Goal: Task Accomplishment & Management: Manage account settings

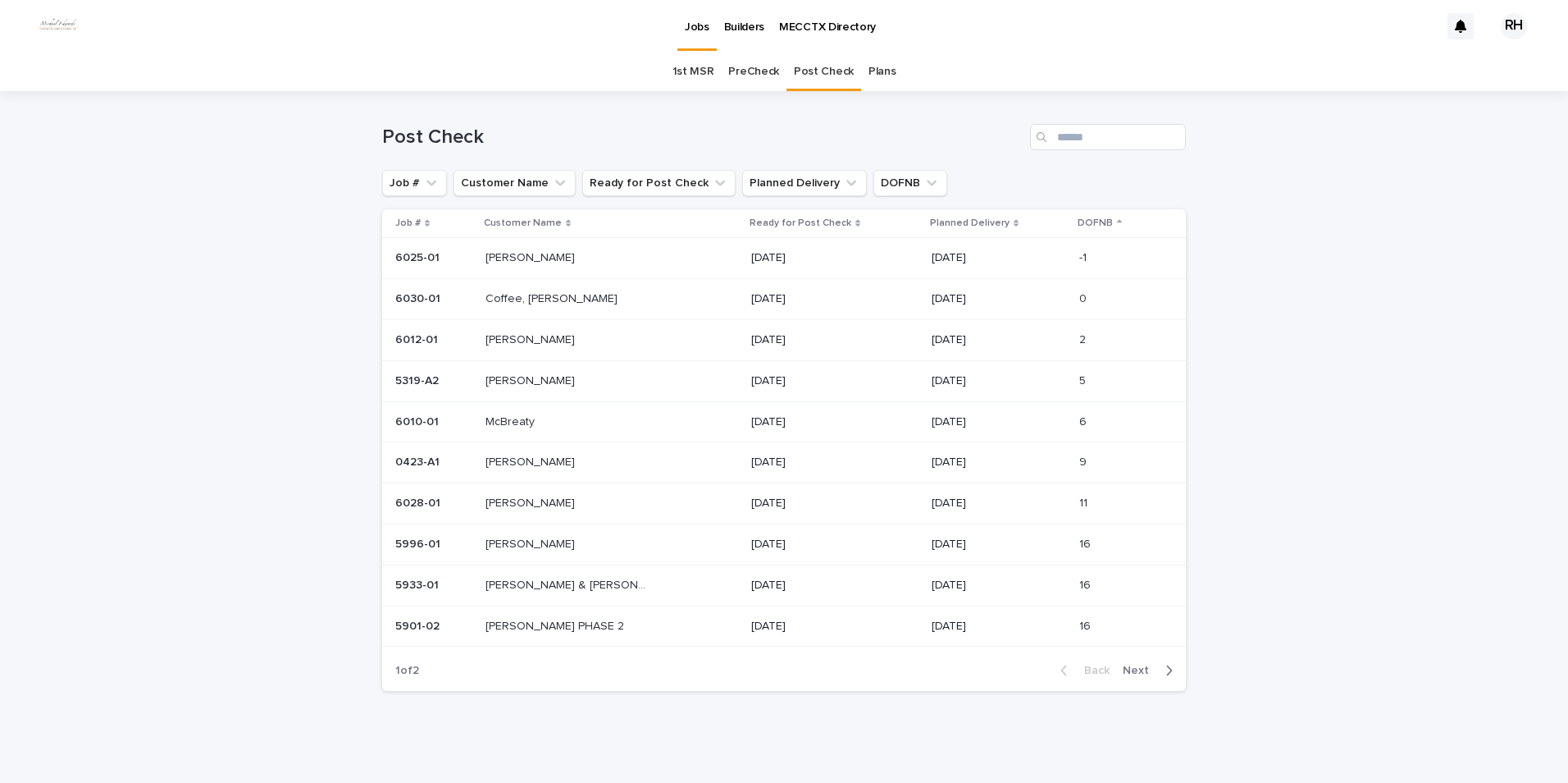
click at [1128, 667] on span "Next" at bounding box center [1140, 670] width 36 height 12
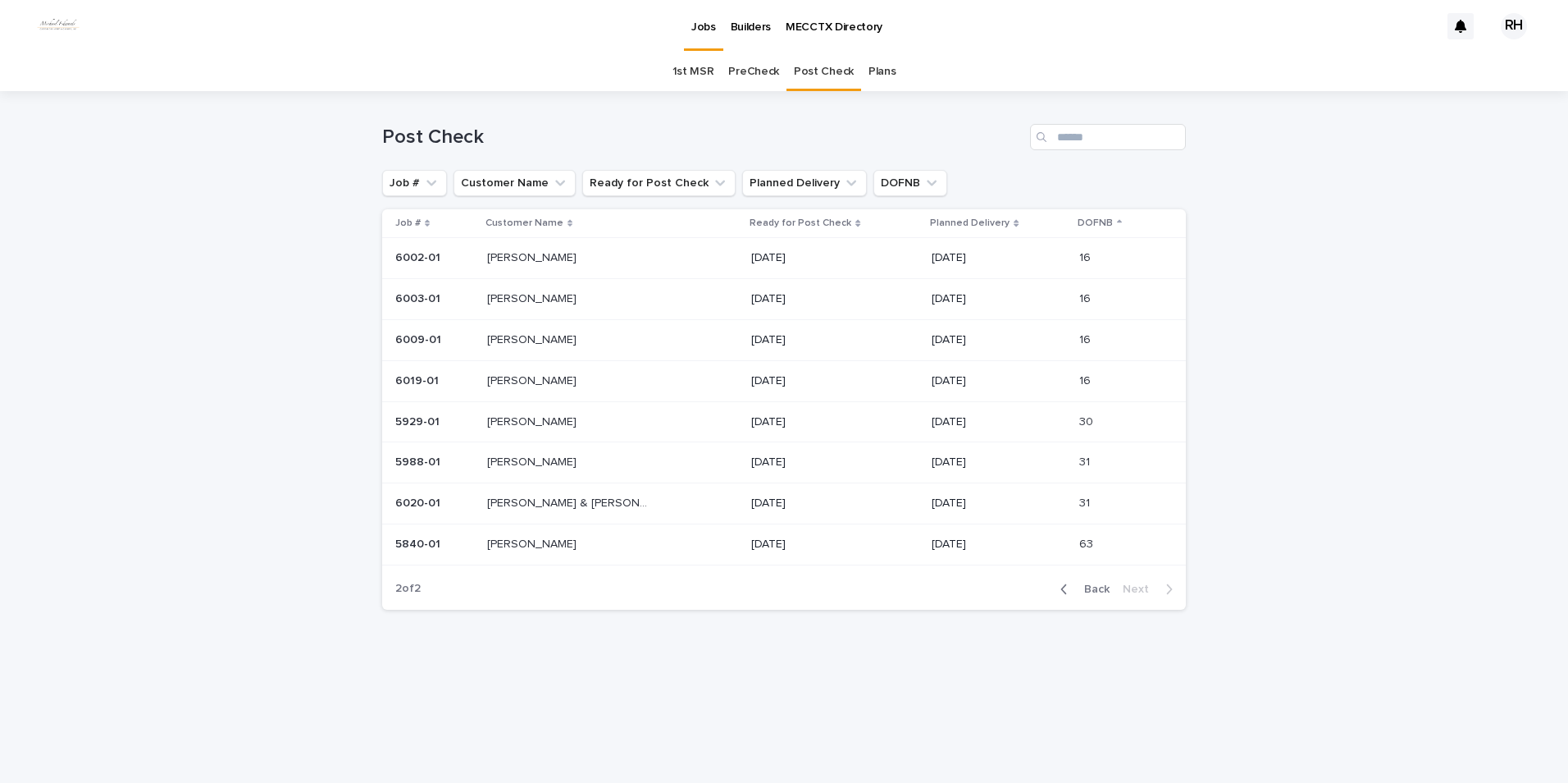
click at [544, 378] on p "[PERSON_NAME]" at bounding box center [533, 379] width 92 height 17
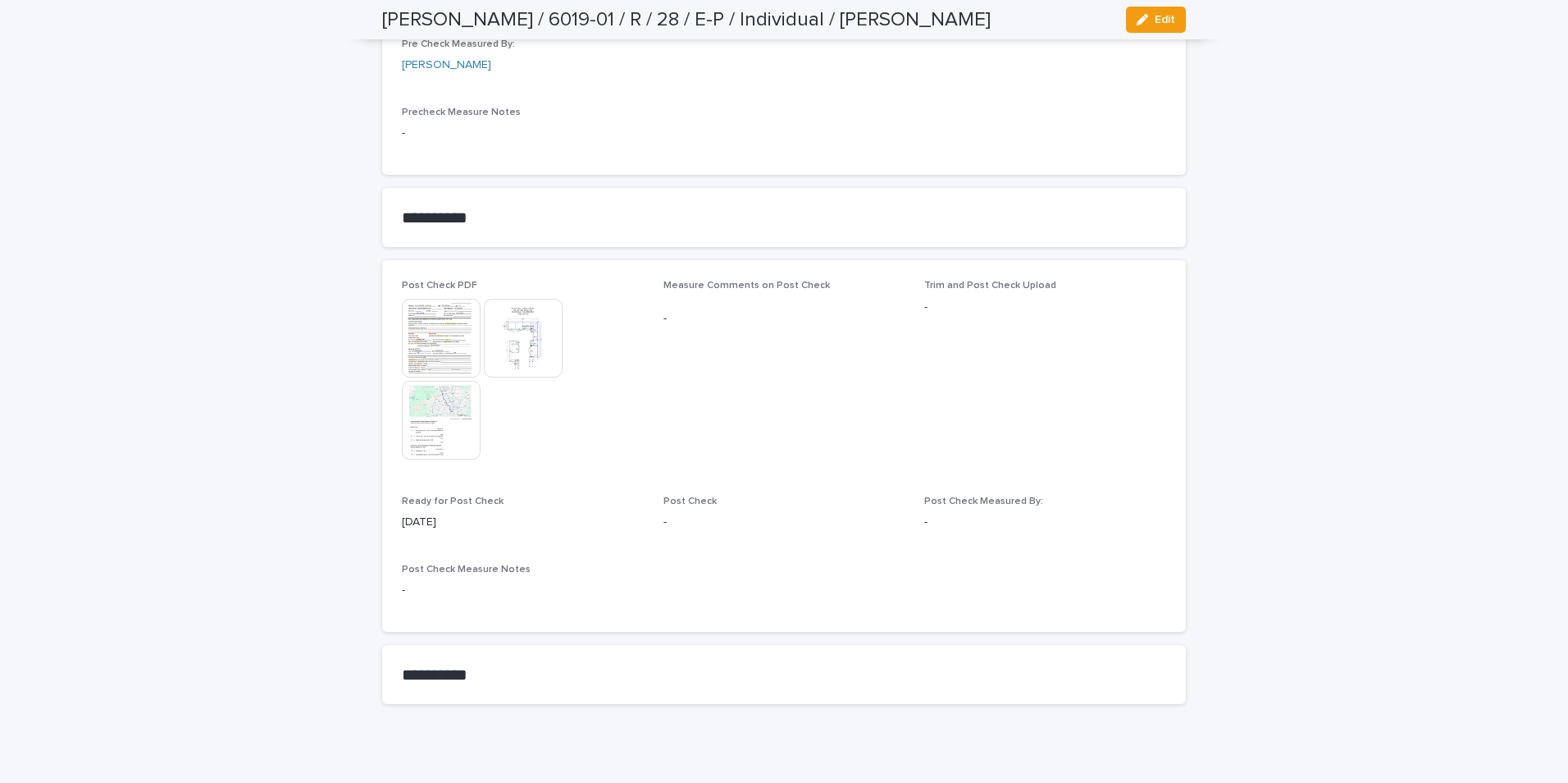
scroll to position [1848, 0]
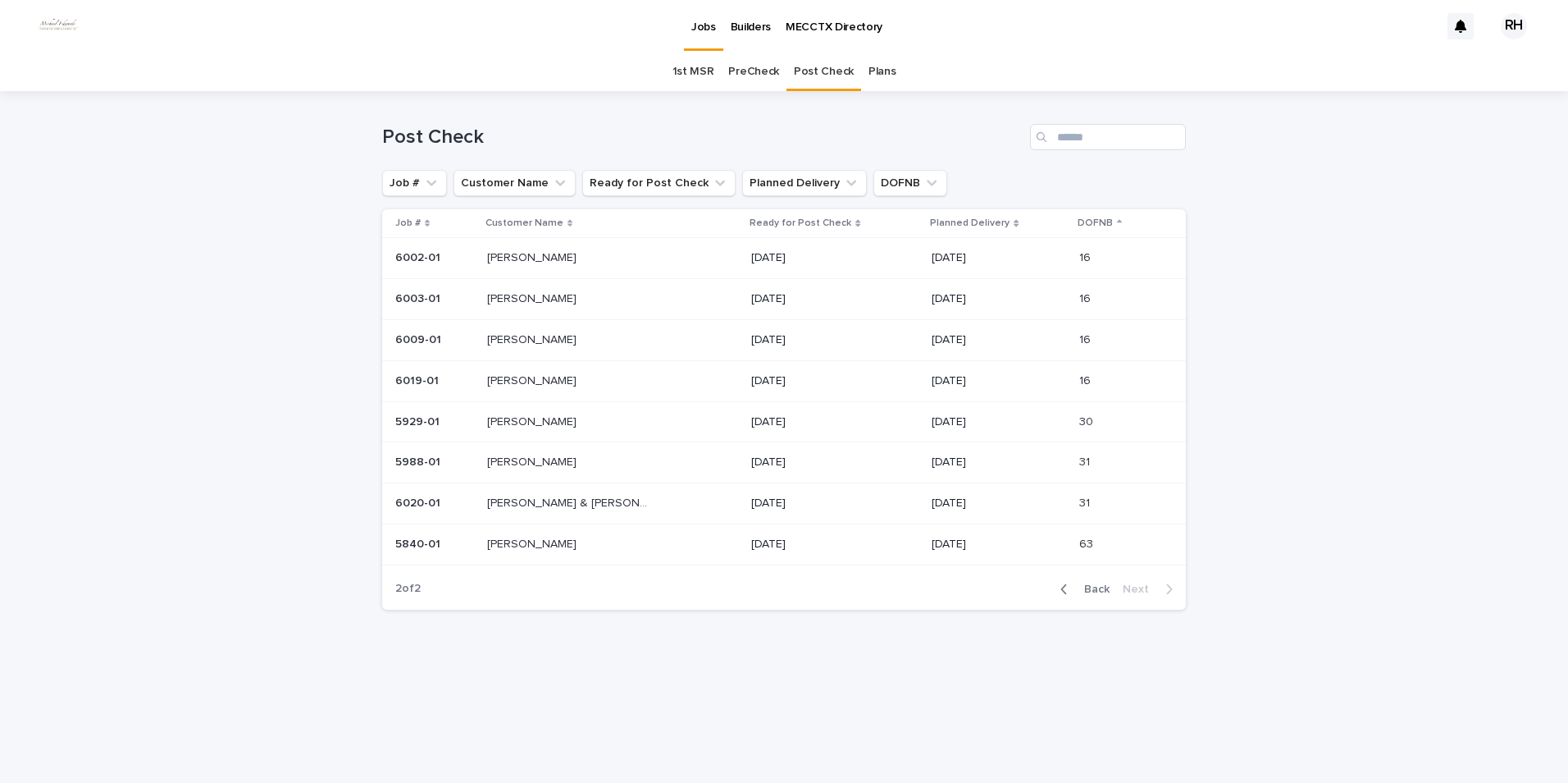
click at [549, 377] on p "[PERSON_NAME]" at bounding box center [533, 379] width 92 height 17
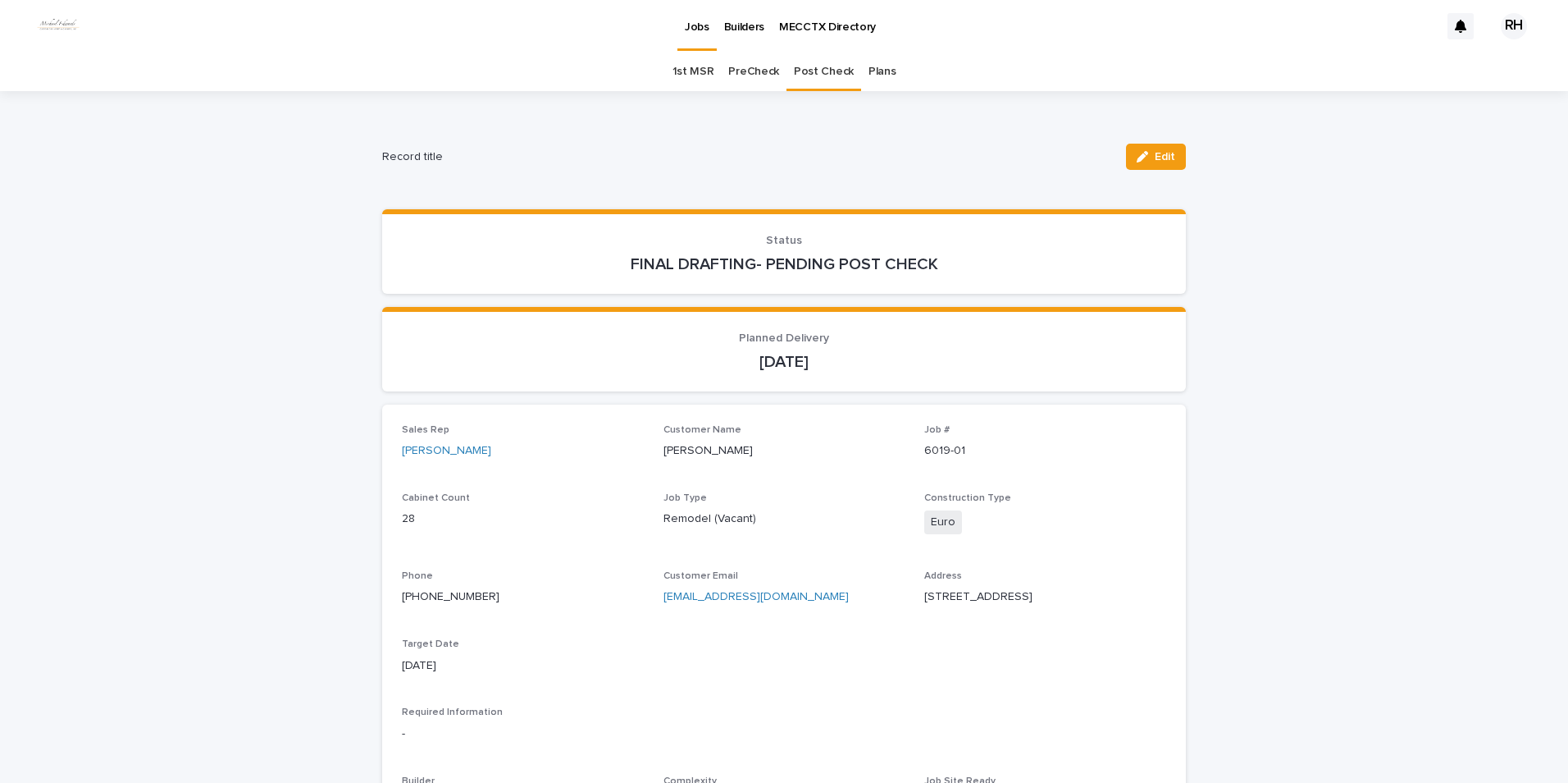
scroll to position [53, 0]
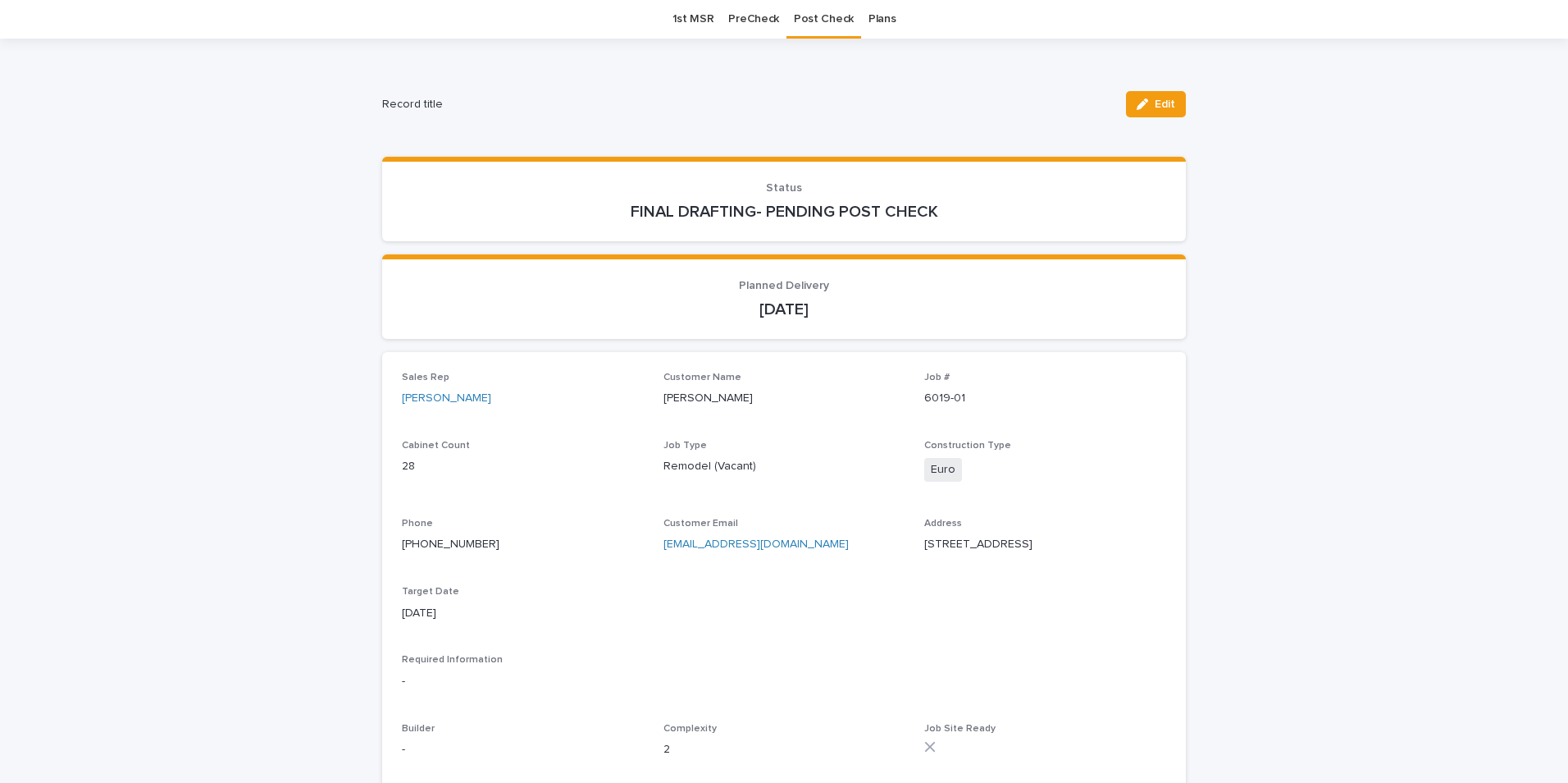
drag, startPoint x: 1154, startPoint y: 98, endPoint x: 1144, endPoint y: 164, distance: 66.8
click at [1155, 100] on span "Edit" at bounding box center [1165, 104] width 20 height 12
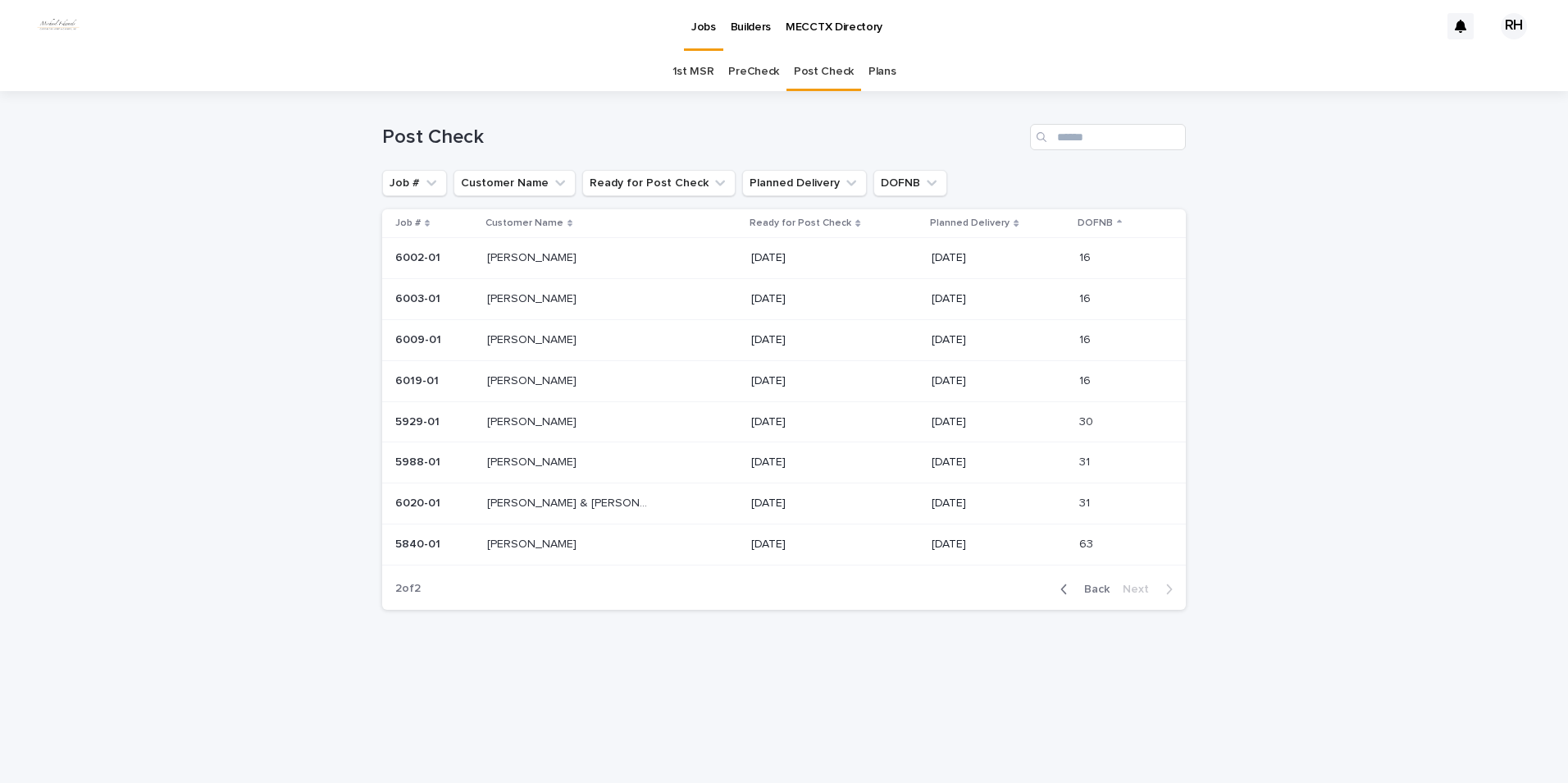
click at [524, 380] on p "[PERSON_NAME]" at bounding box center [533, 379] width 92 height 17
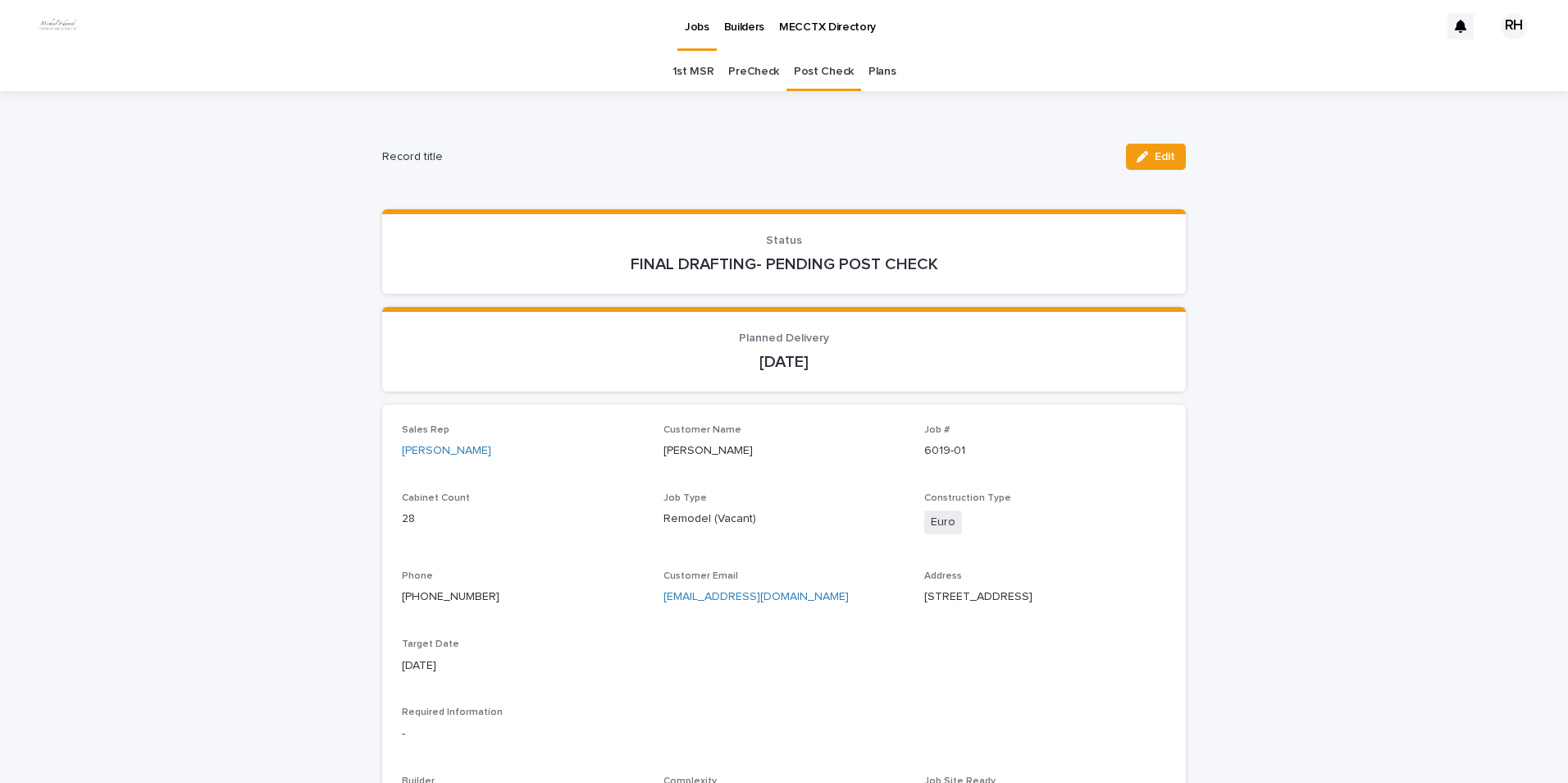
scroll to position [53, 0]
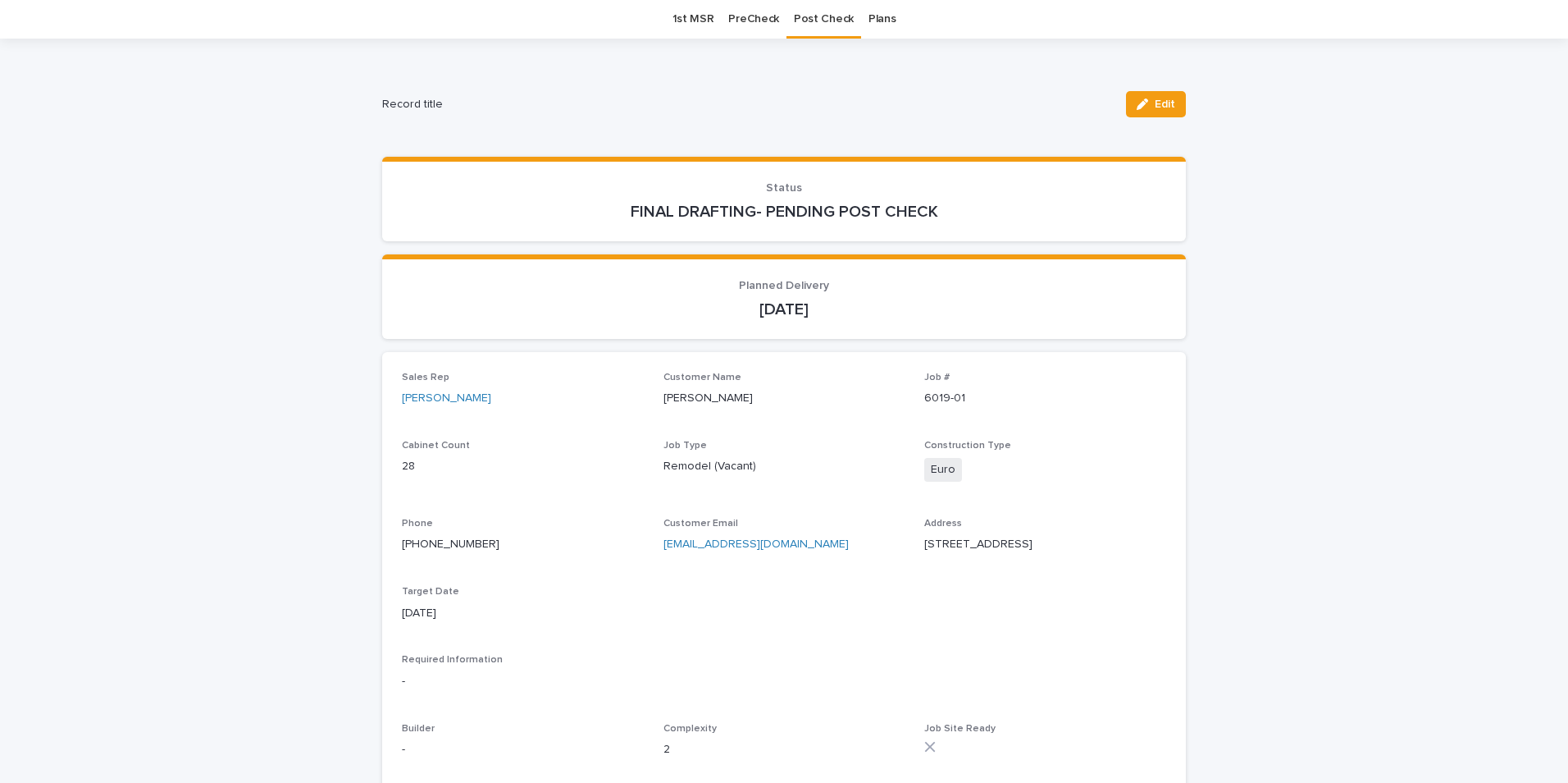
drag, startPoint x: 1161, startPoint y: 103, endPoint x: 1127, endPoint y: 128, distance: 42.2
click at [1158, 104] on span "Edit" at bounding box center [1165, 104] width 20 height 12
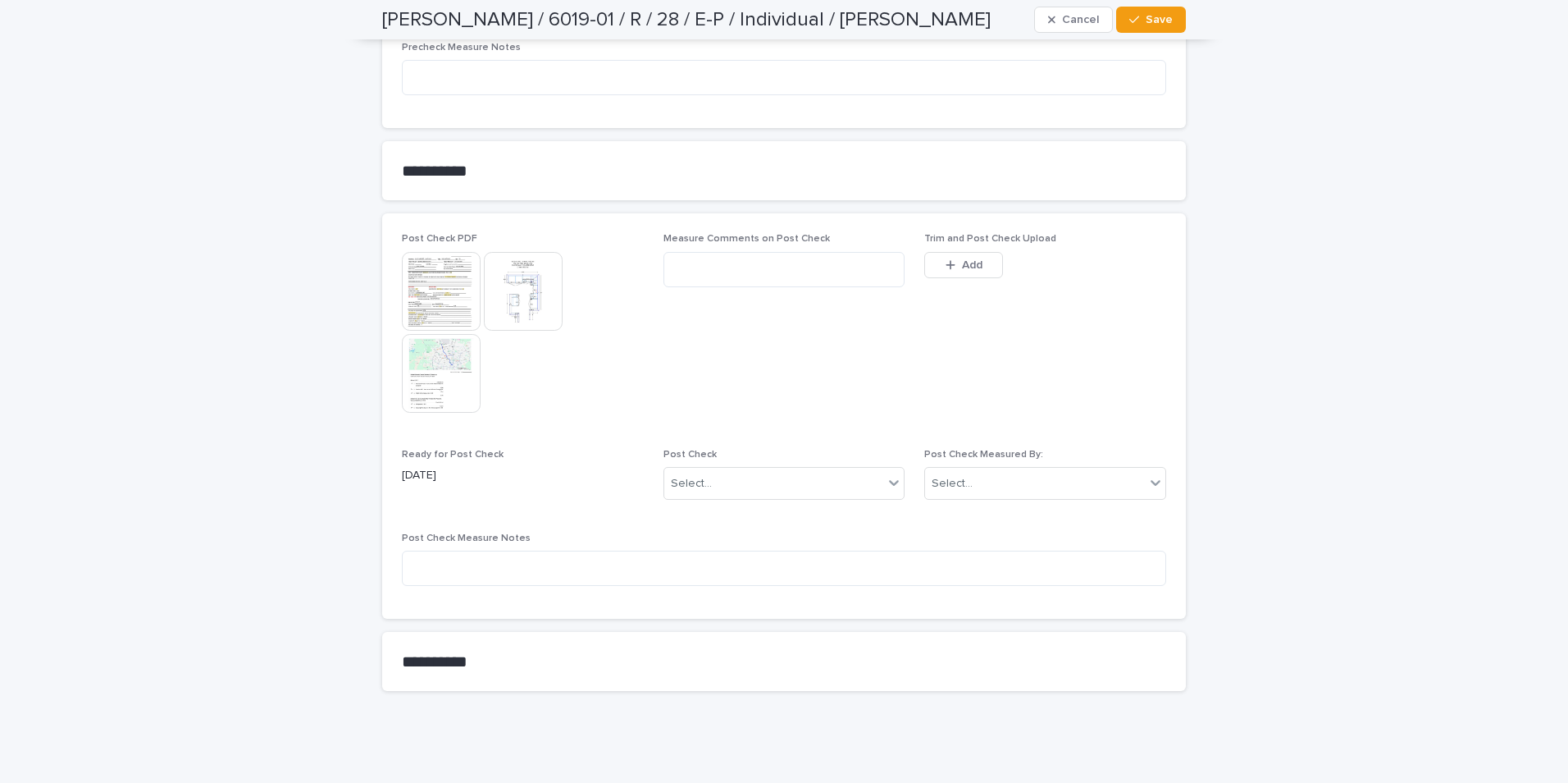
scroll to position [2121, 0]
click at [976, 269] on button "Add" at bounding box center [964, 261] width 79 height 26
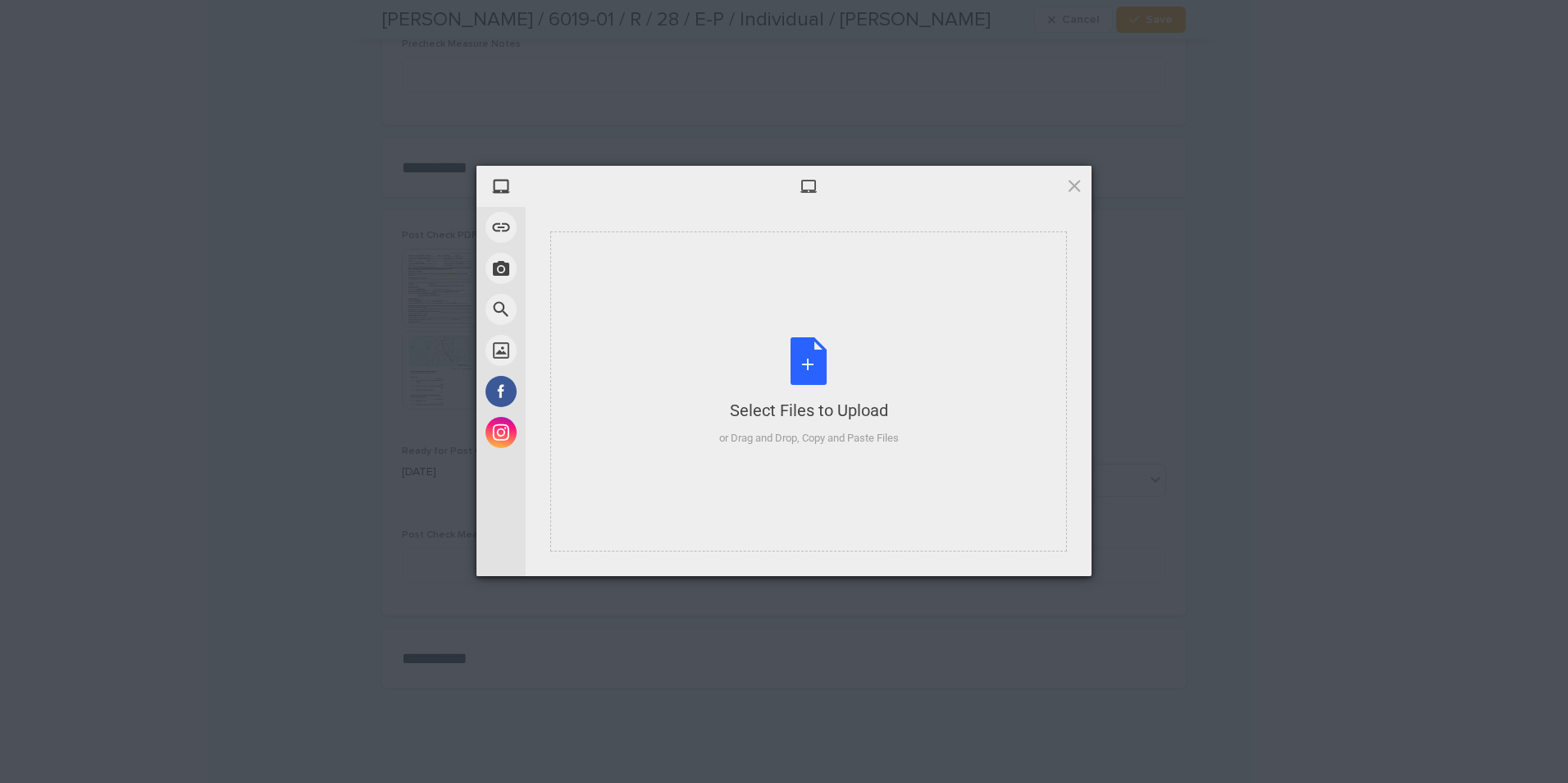
click at [704, 405] on div "Select Files to Upload or Drag and Drop, Copy and Paste Files" at bounding box center [809, 391] width 517 height 320
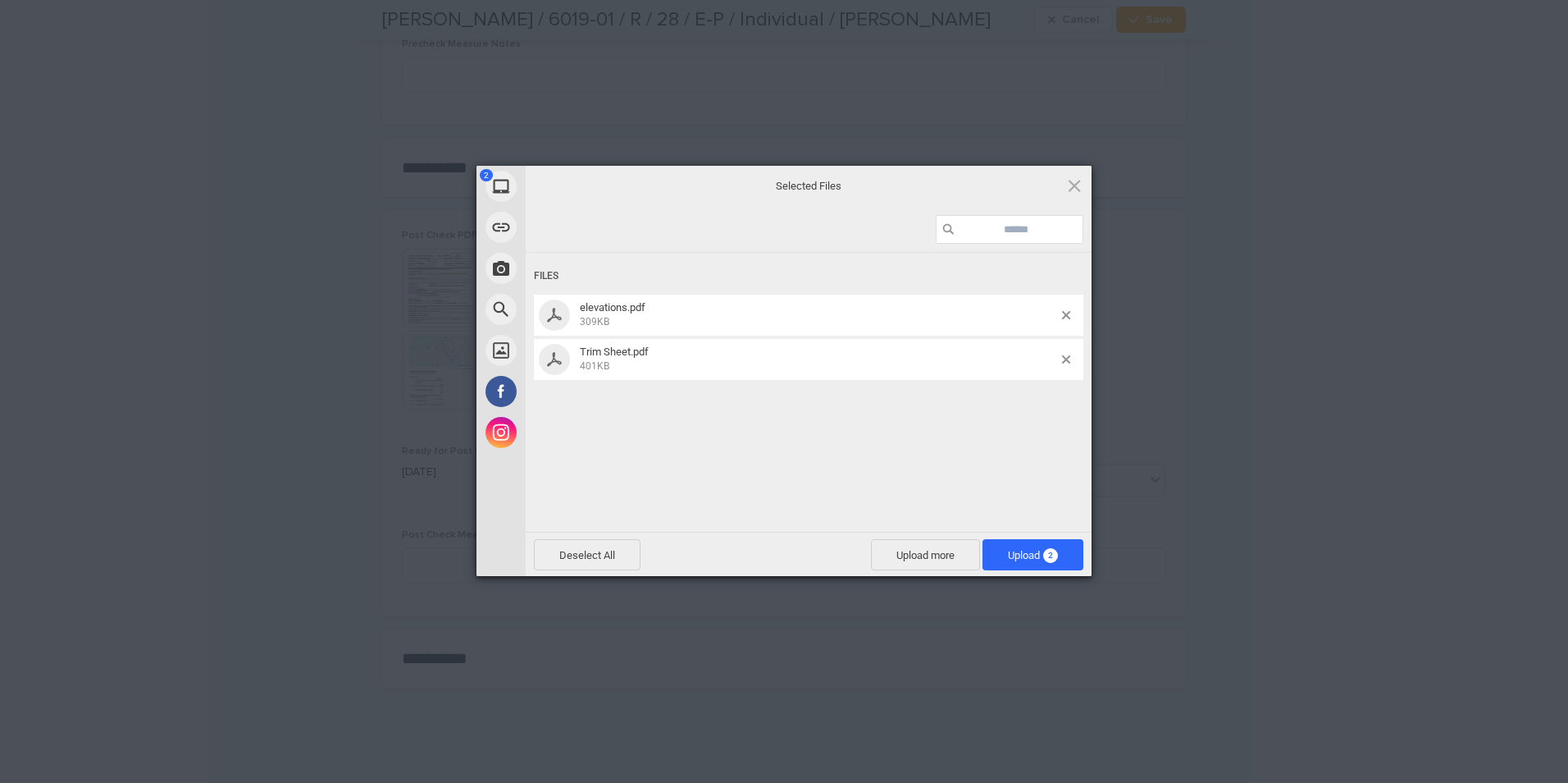
click at [1014, 552] on span "Upload 2" at bounding box center [1033, 555] width 50 height 13
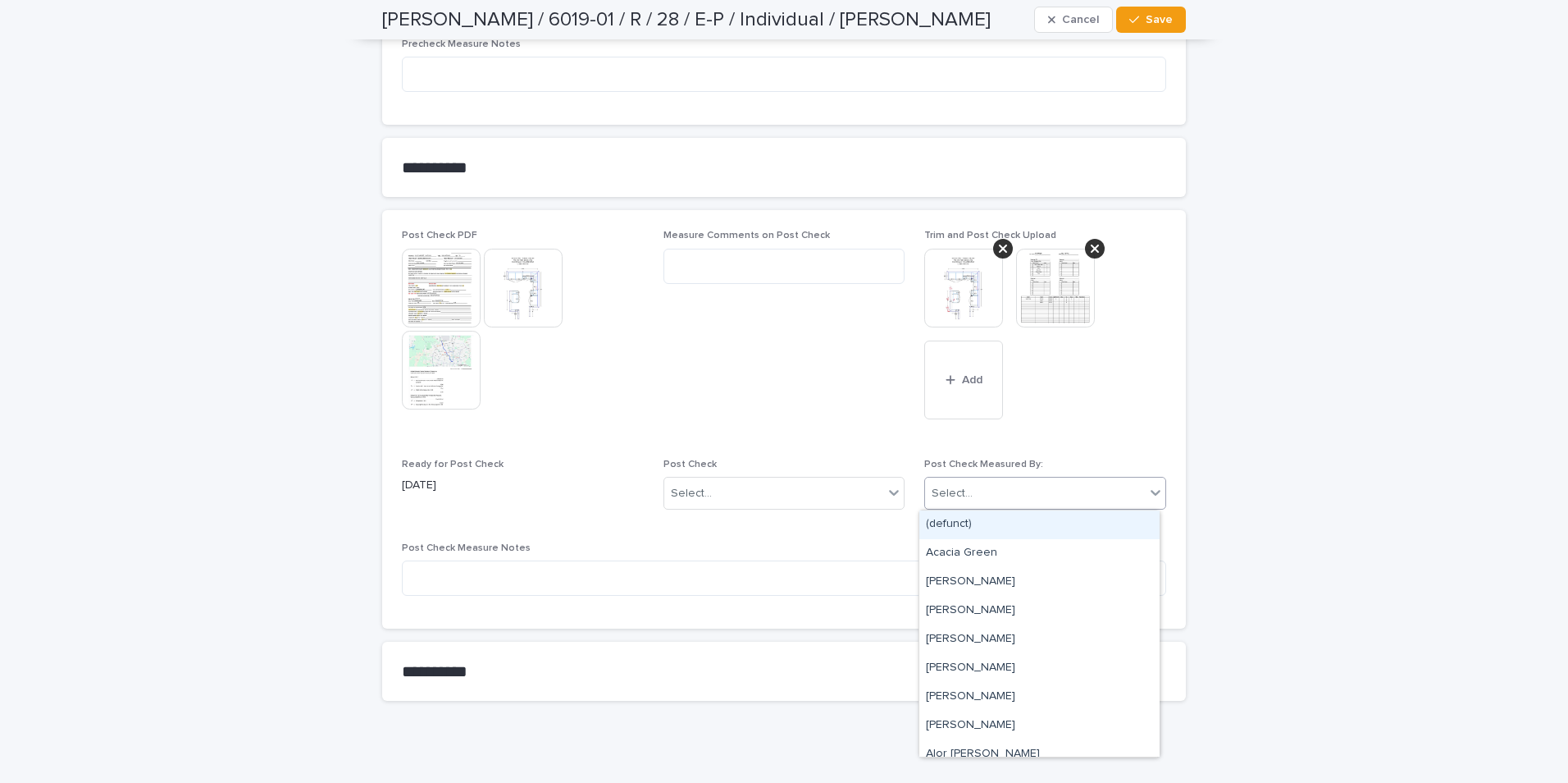
click at [988, 492] on div "Select..." at bounding box center [1035, 493] width 219 height 27
type input "***"
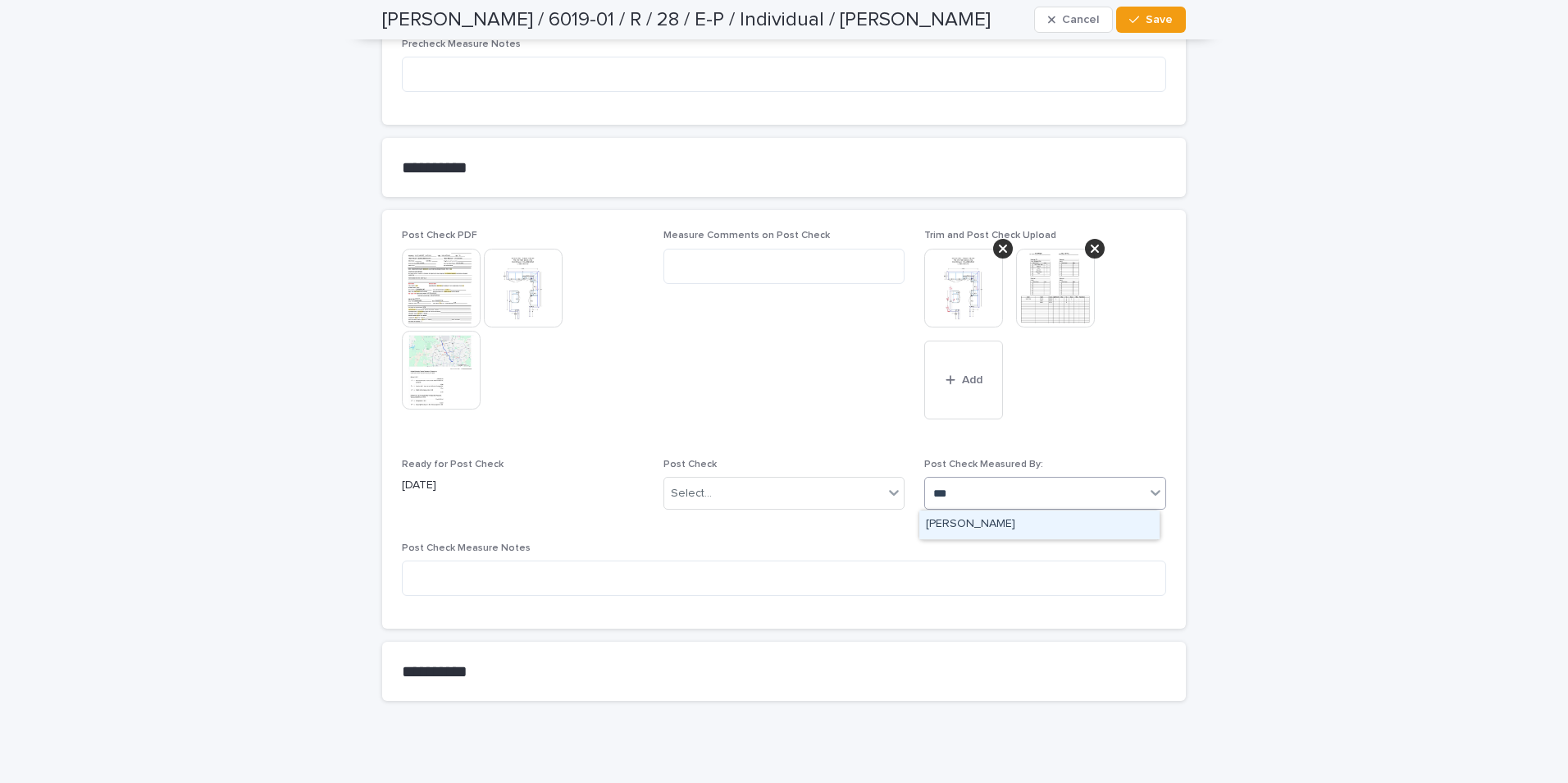
click at [967, 524] on div "[PERSON_NAME]" at bounding box center [1040, 525] width 241 height 29
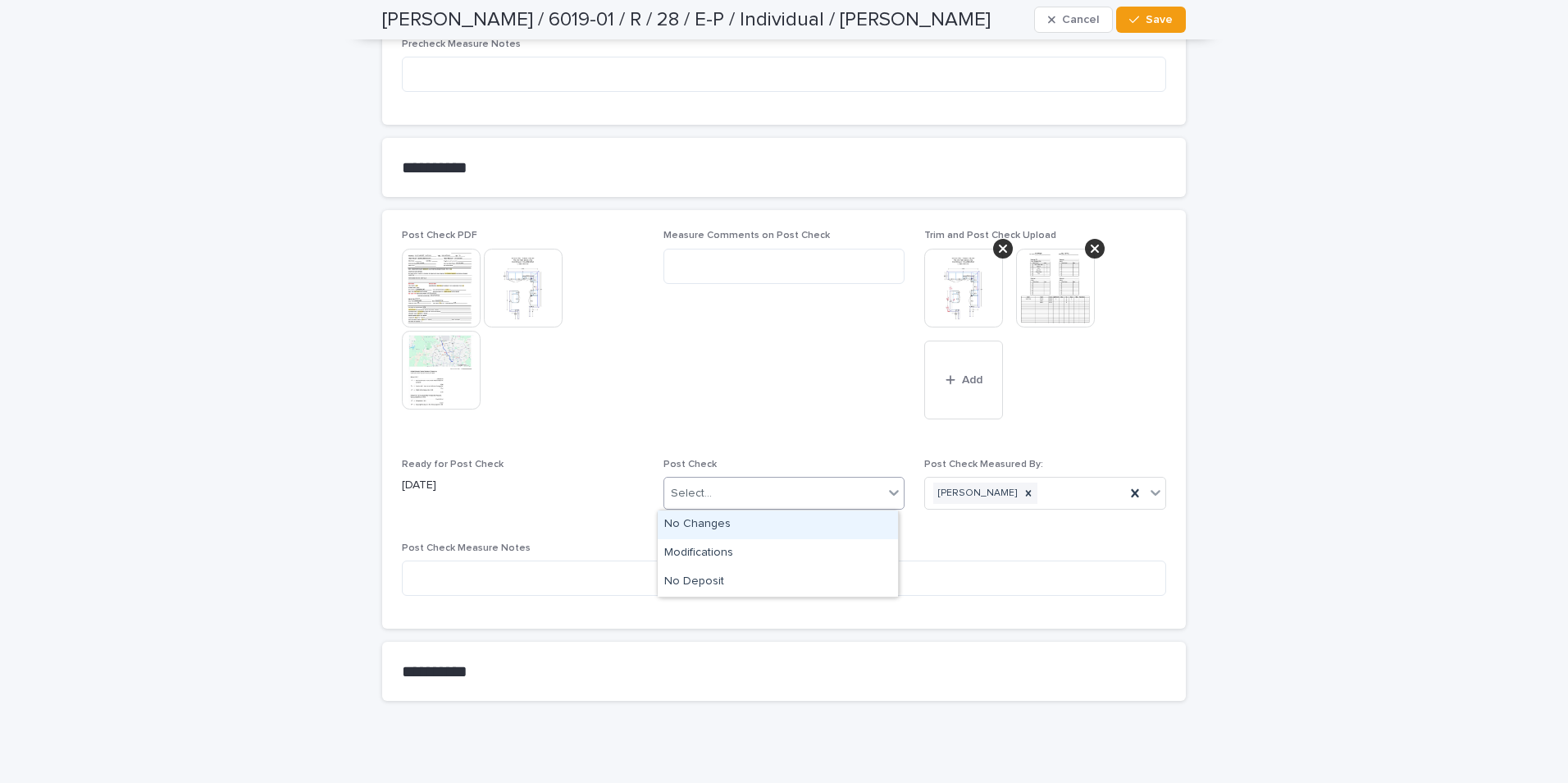
click at [745, 502] on div "Select..." at bounding box center [774, 493] width 219 height 27
click at [707, 545] on div "Modifications" at bounding box center [778, 554] width 241 height 29
click at [1155, 22] on span "Save" at bounding box center [1159, 19] width 27 height 12
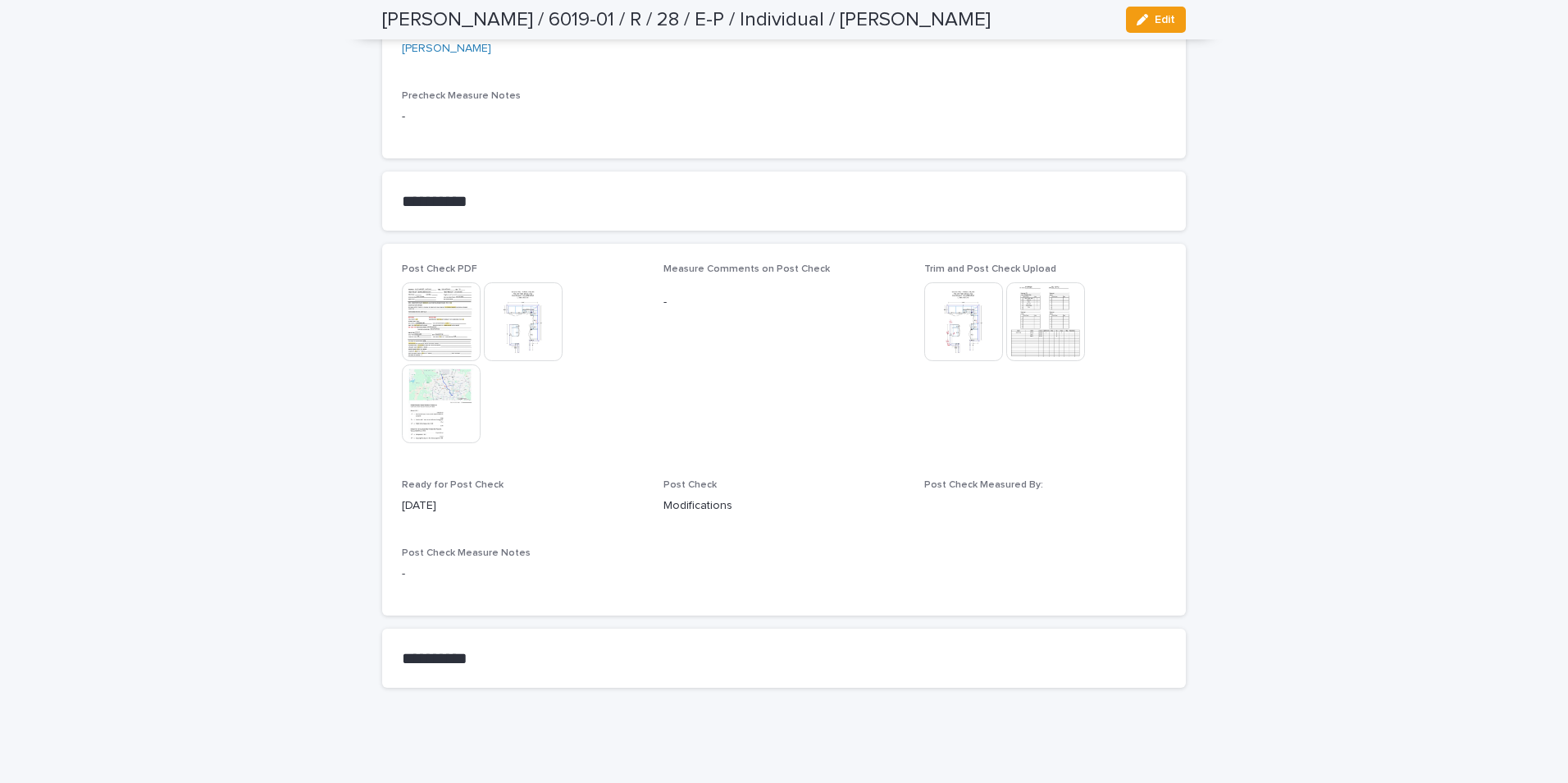
scroll to position [1848, 0]
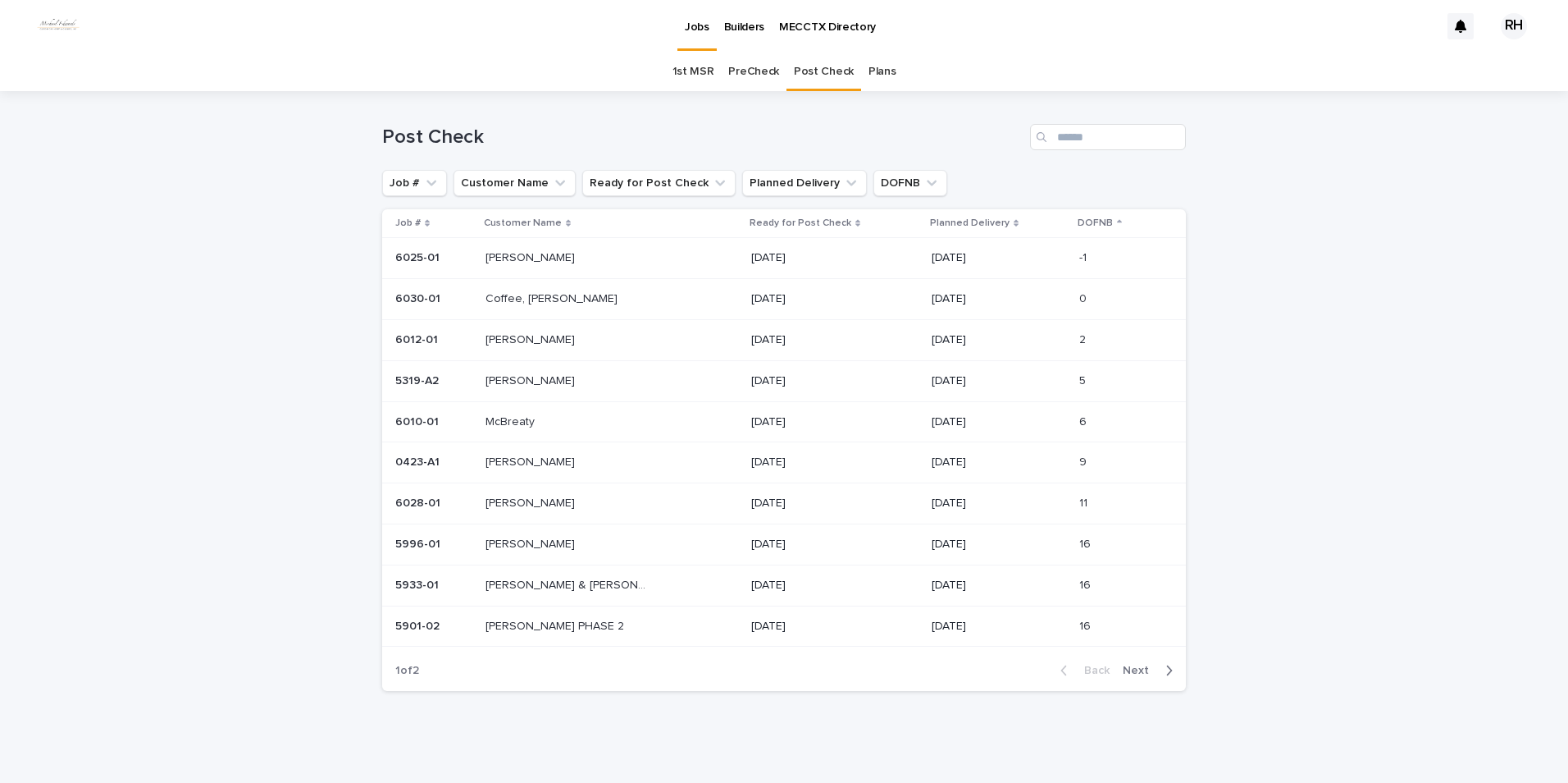
click at [522, 382] on p "[PERSON_NAME]" at bounding box center [531, 379] width 92 height 17
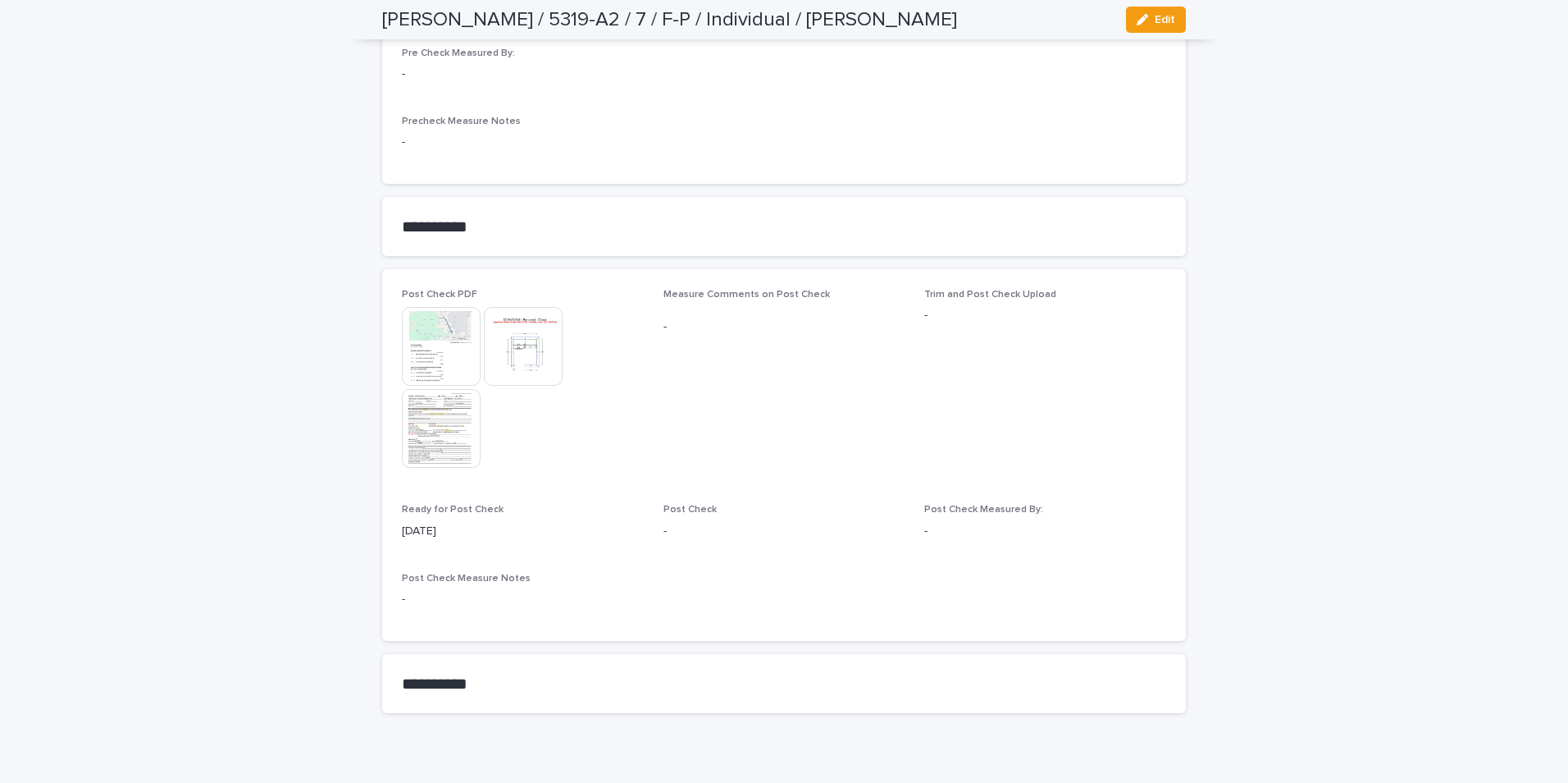
scroll to position [1372, 0]
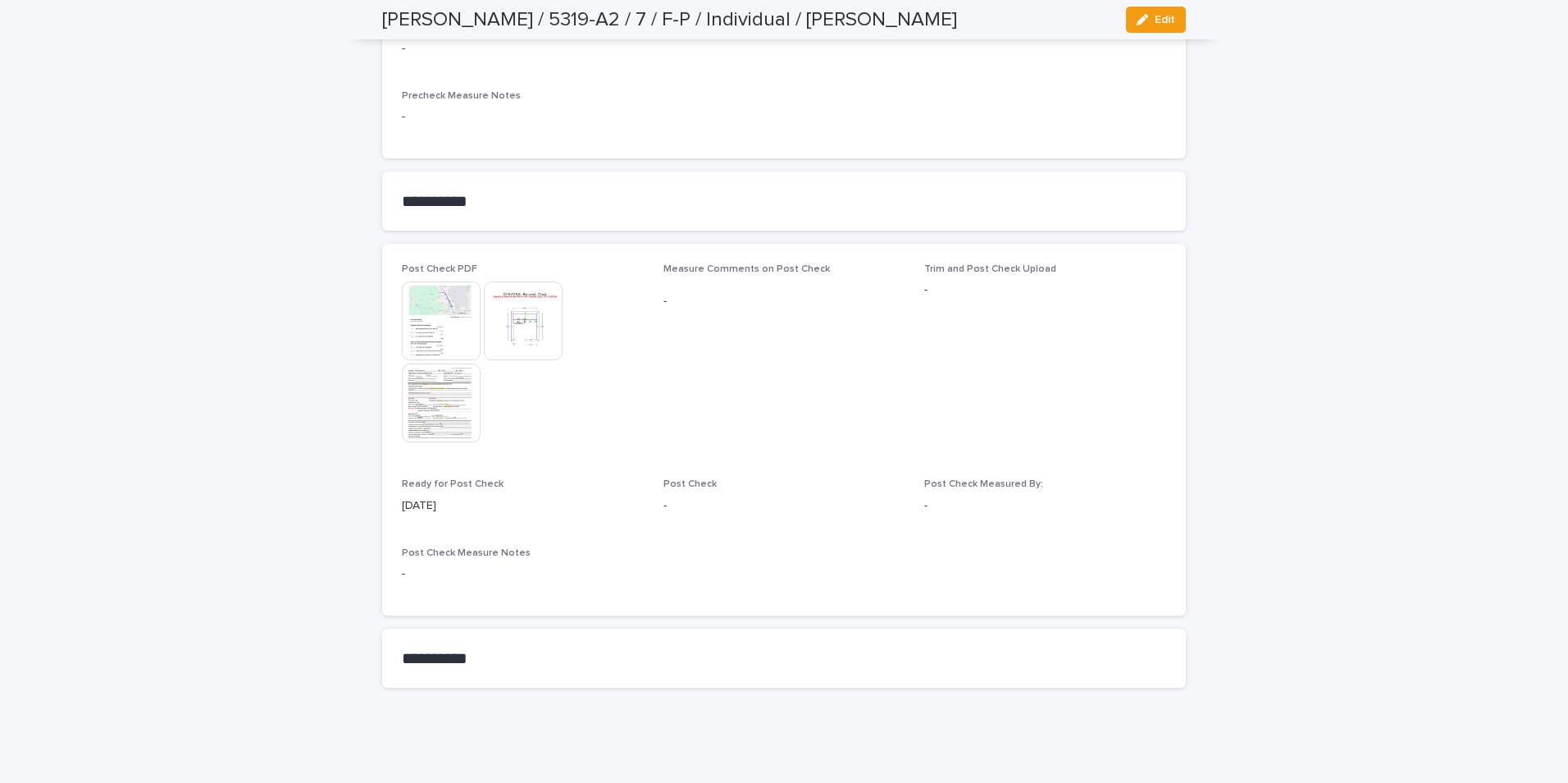
click at [529, 330] on img at bounding box center [524, 321] width 79 height 79
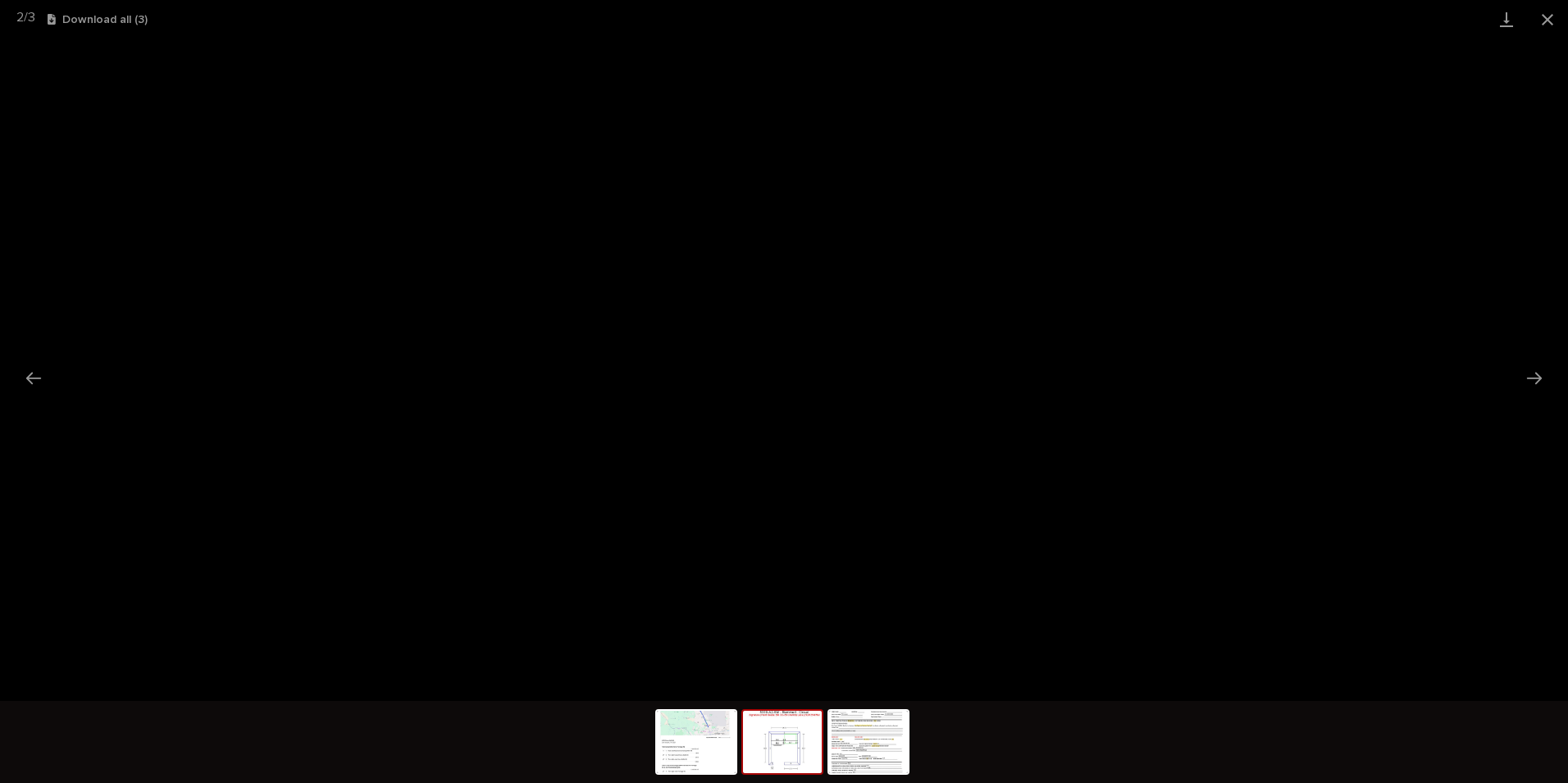
click at [1542, 17] on button "Close gallery" at bounding box center [1547, 19] width 41 height 39
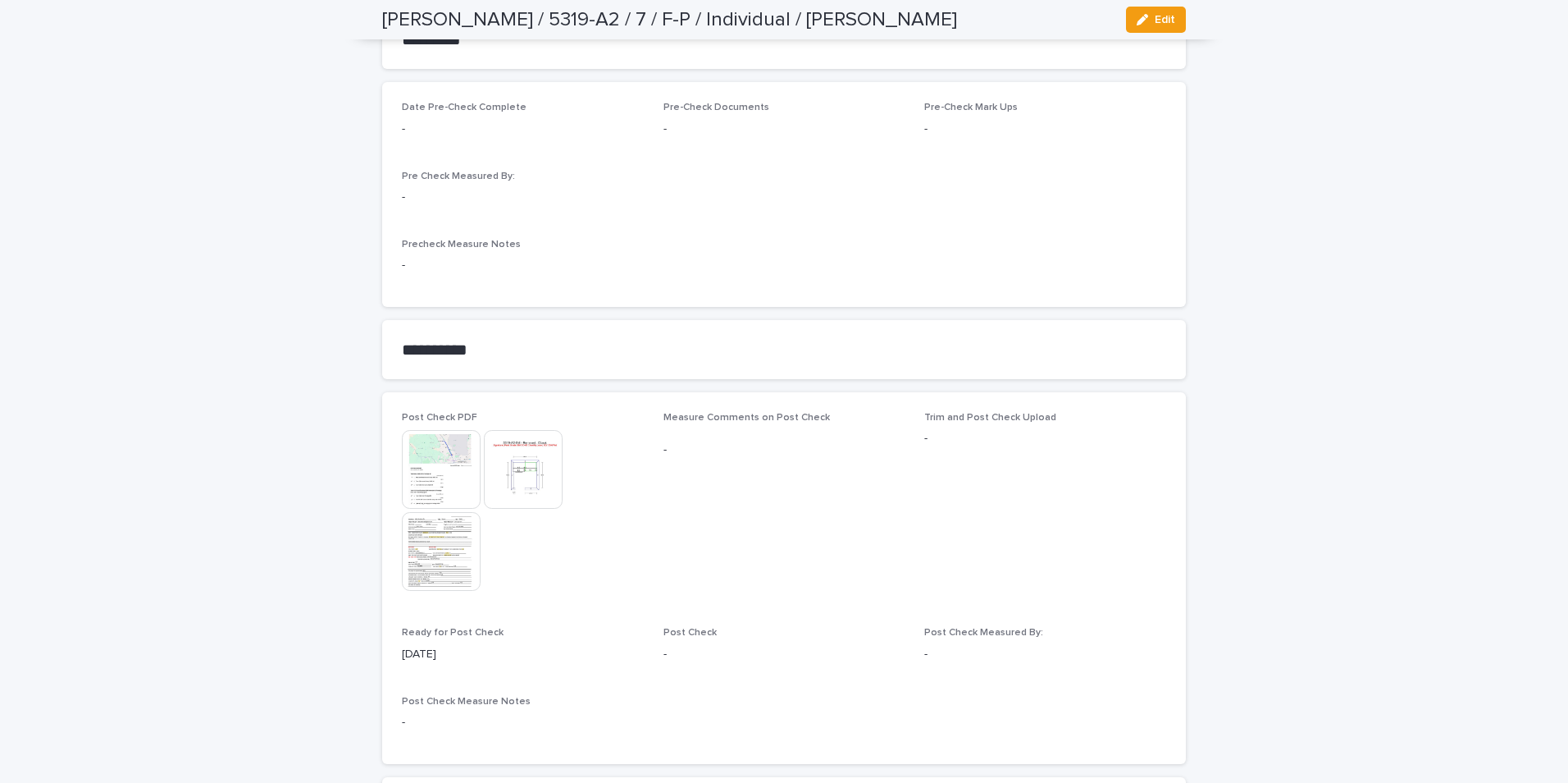
scroll to position [1231, 0]
click at [514, 452] on img at bounding box center [524, 463] width 79 height 79
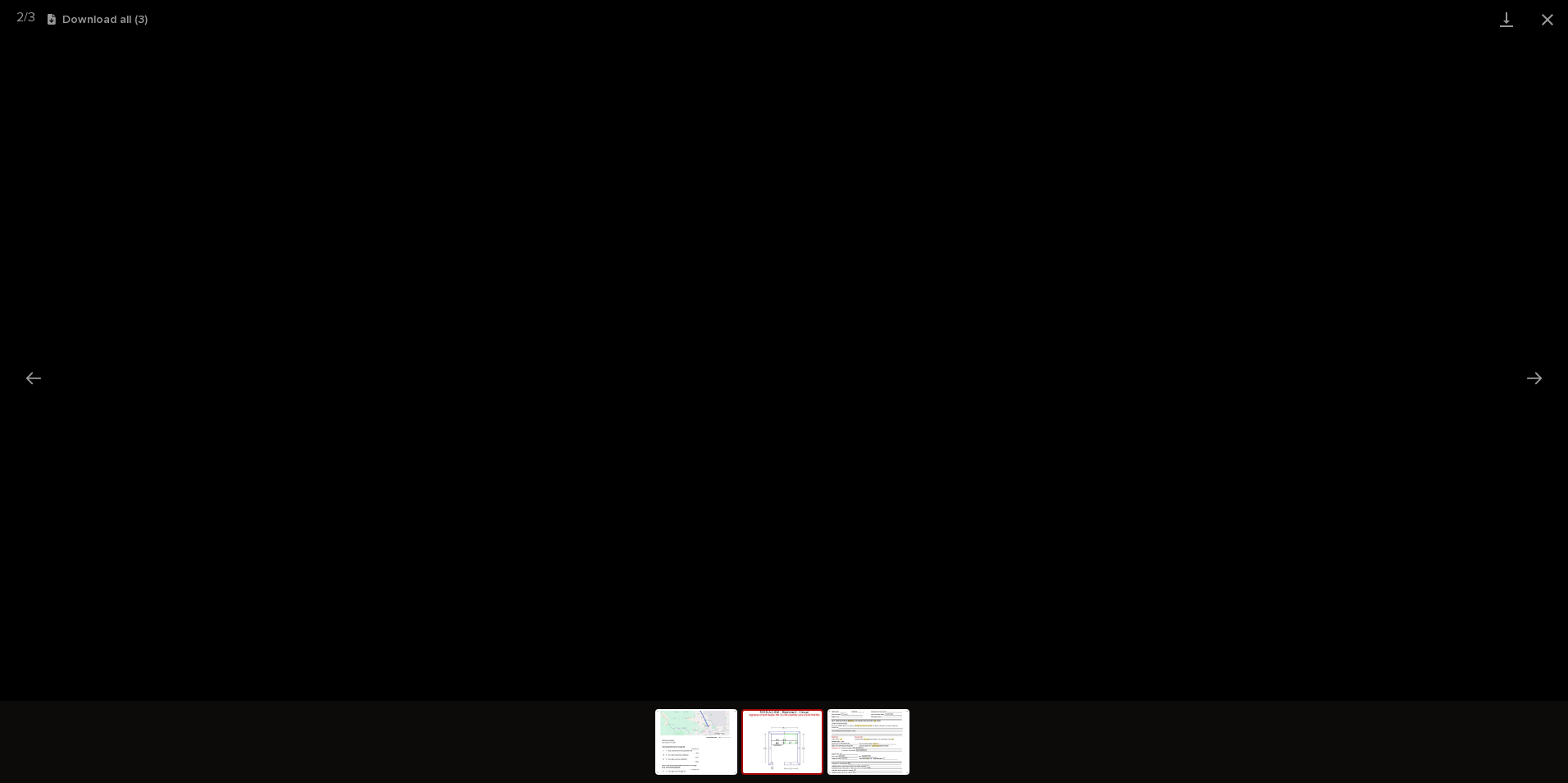
click at [1548, 15] on button "Close gallery" at bounding box center [1547, 19] width 41 height 39
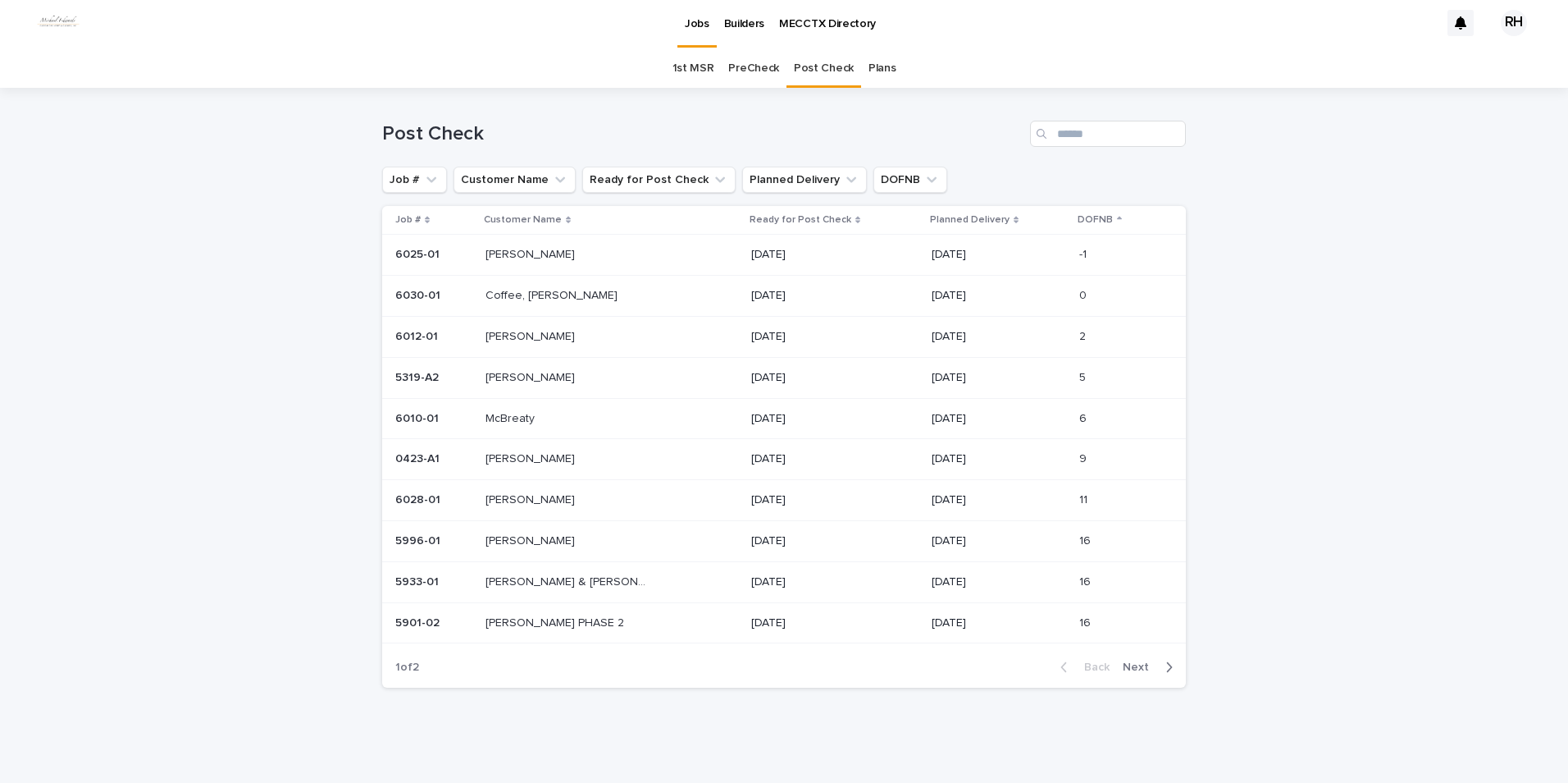
scroll to position [3, 0]
click at [509, 541] on p "[PERSON_NAME]" at bounding box center [531, 539] width 92 height 17
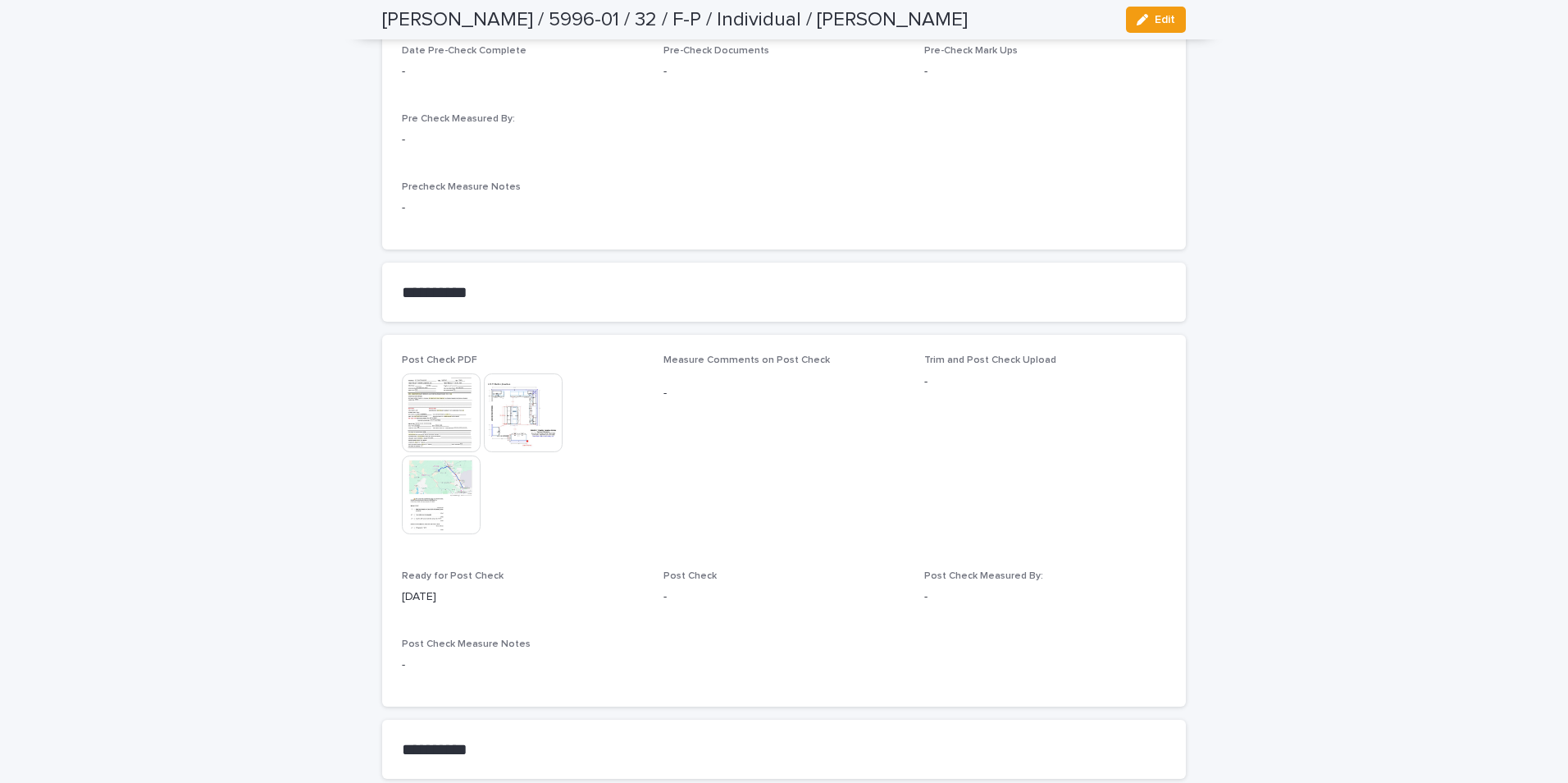
scroll to position [1477, 0]
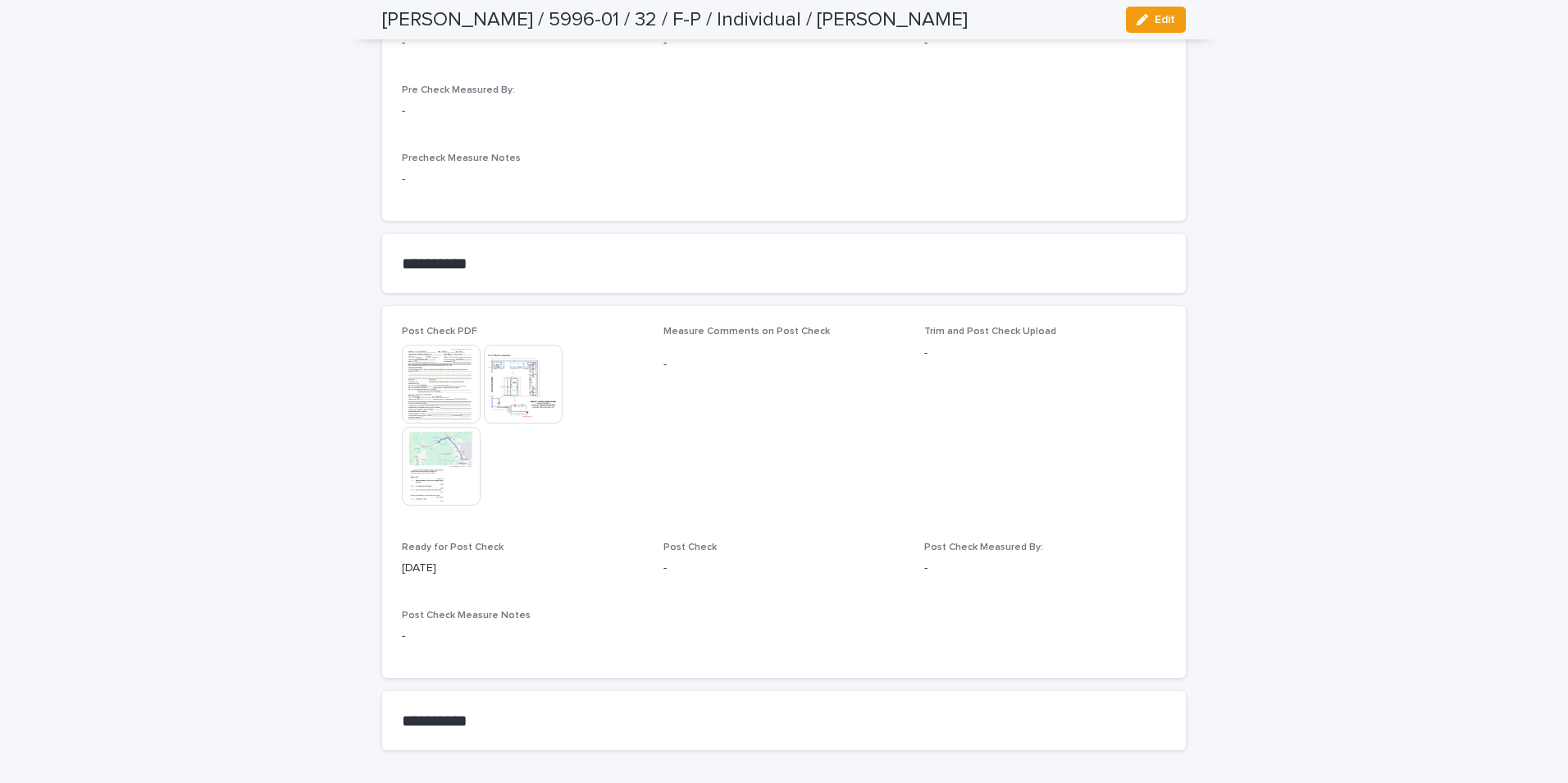
click at [496, 379] on img at bounding box center [524, 384] width 79 height 79
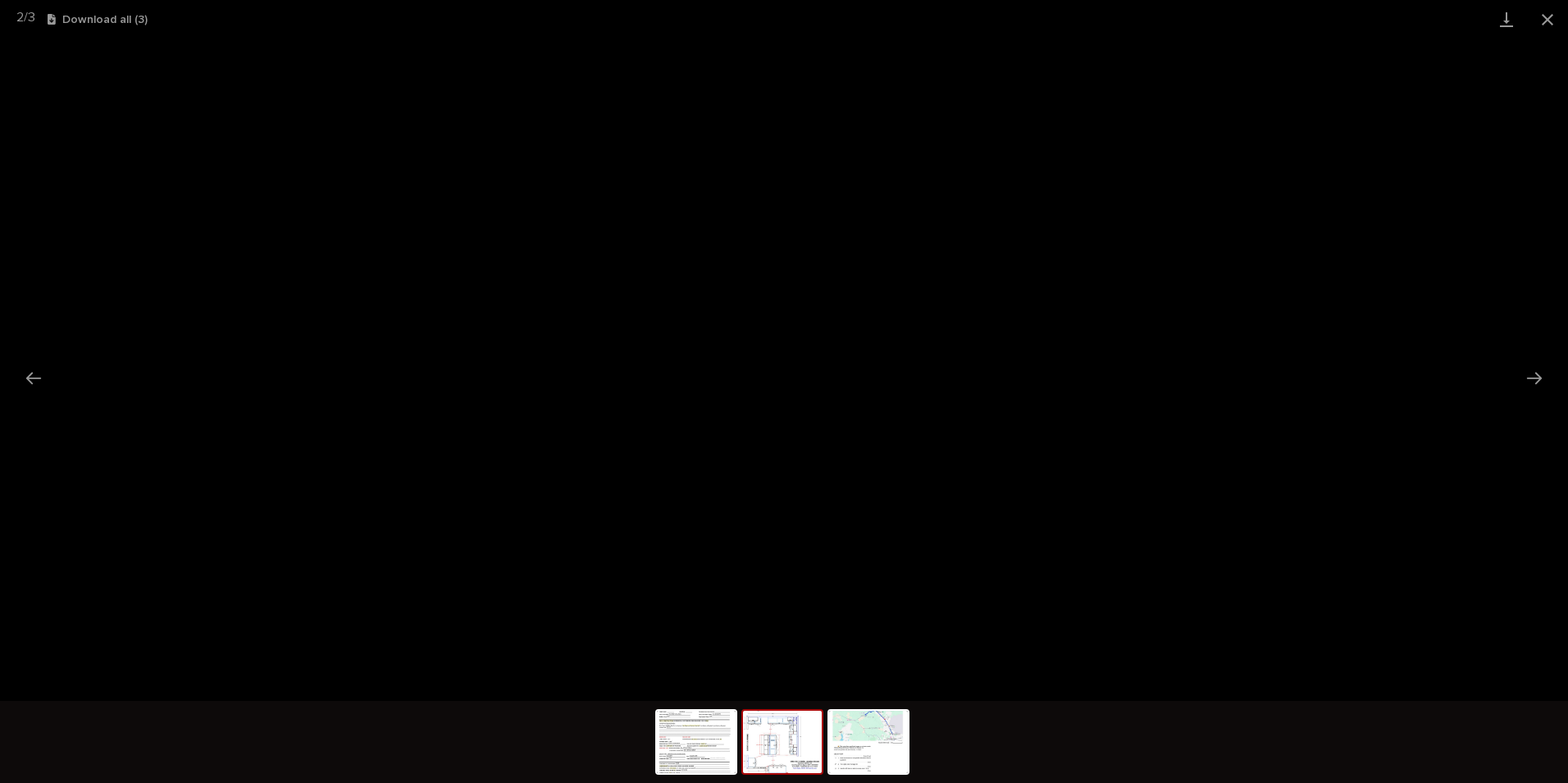
drag, startPoint x: 1543, startPoint y: 18, endPoint x: 1517, endPoint y: 36, distance: 31.6
click at [1517, 36] on div "2 / 3 Download all ( 3 )" at bounding box center [784, 19] width 1568 height 39
drag, startPoint x: 1547, startPoint y: 19, endPoint x: 1529, endPoint y: 37, distance: 25.5
click at [1541, 25] on button "Close gallery" at bounding box center [1547, 19] width 41 height 39
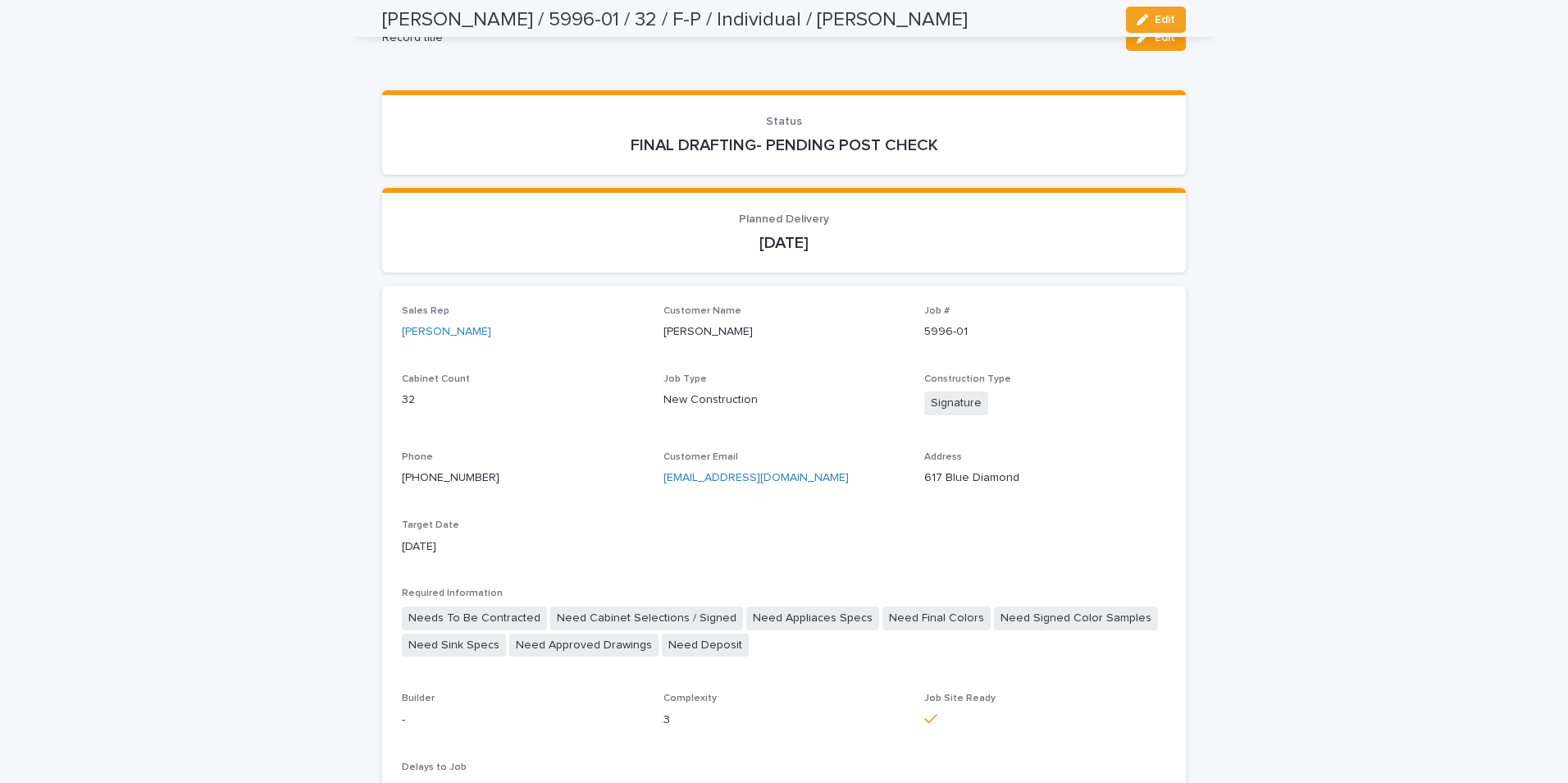
scroll to position [0, 0]
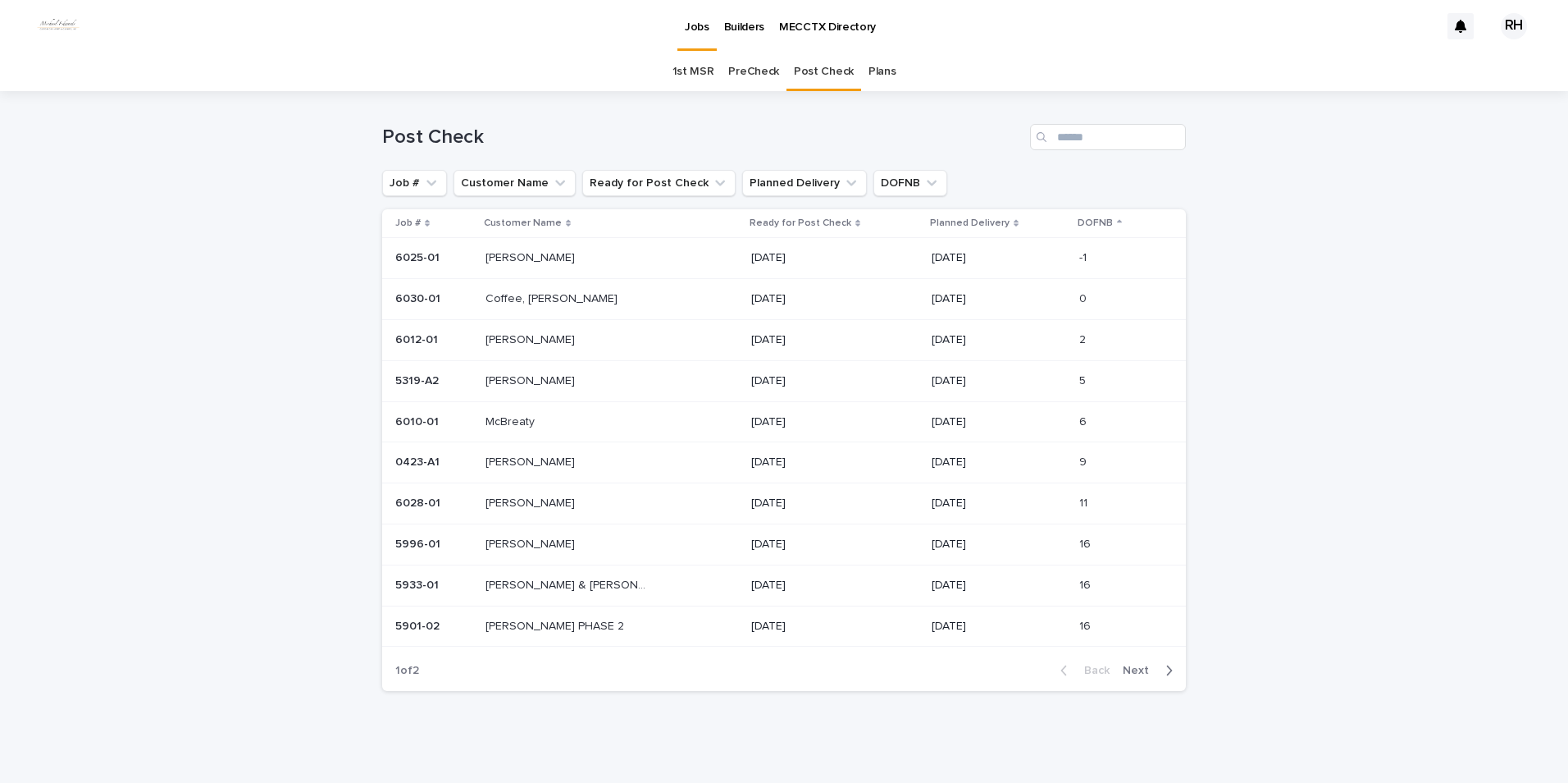
scroll to position [3, 0]
click at [1135, 665] on span "Next" at bounding box center [1140, 667] width 36 height 12
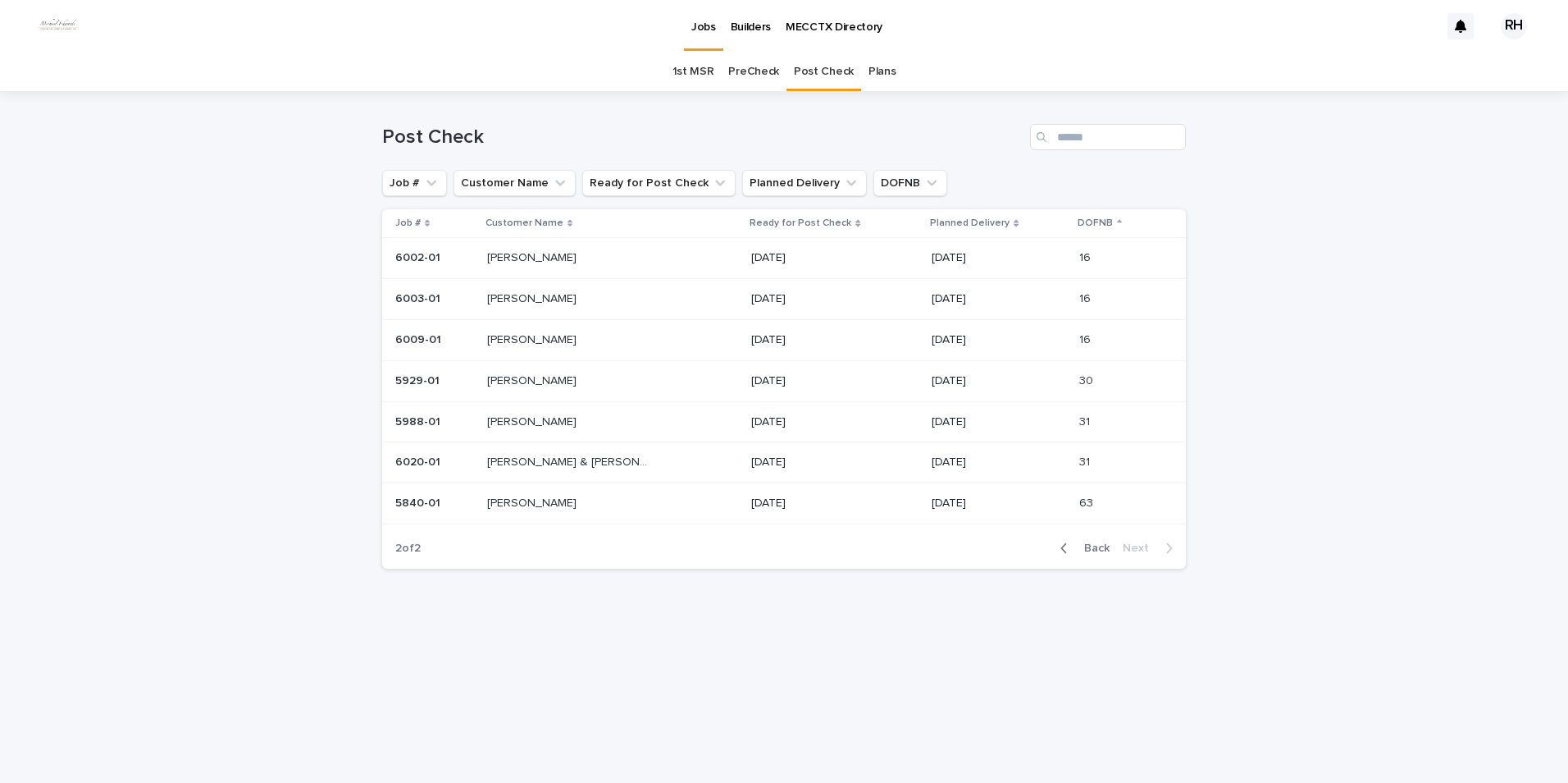
click at [521, 298] on p "[PERSON_NAME]" at bounding box center [533, 298] width 92 height 17
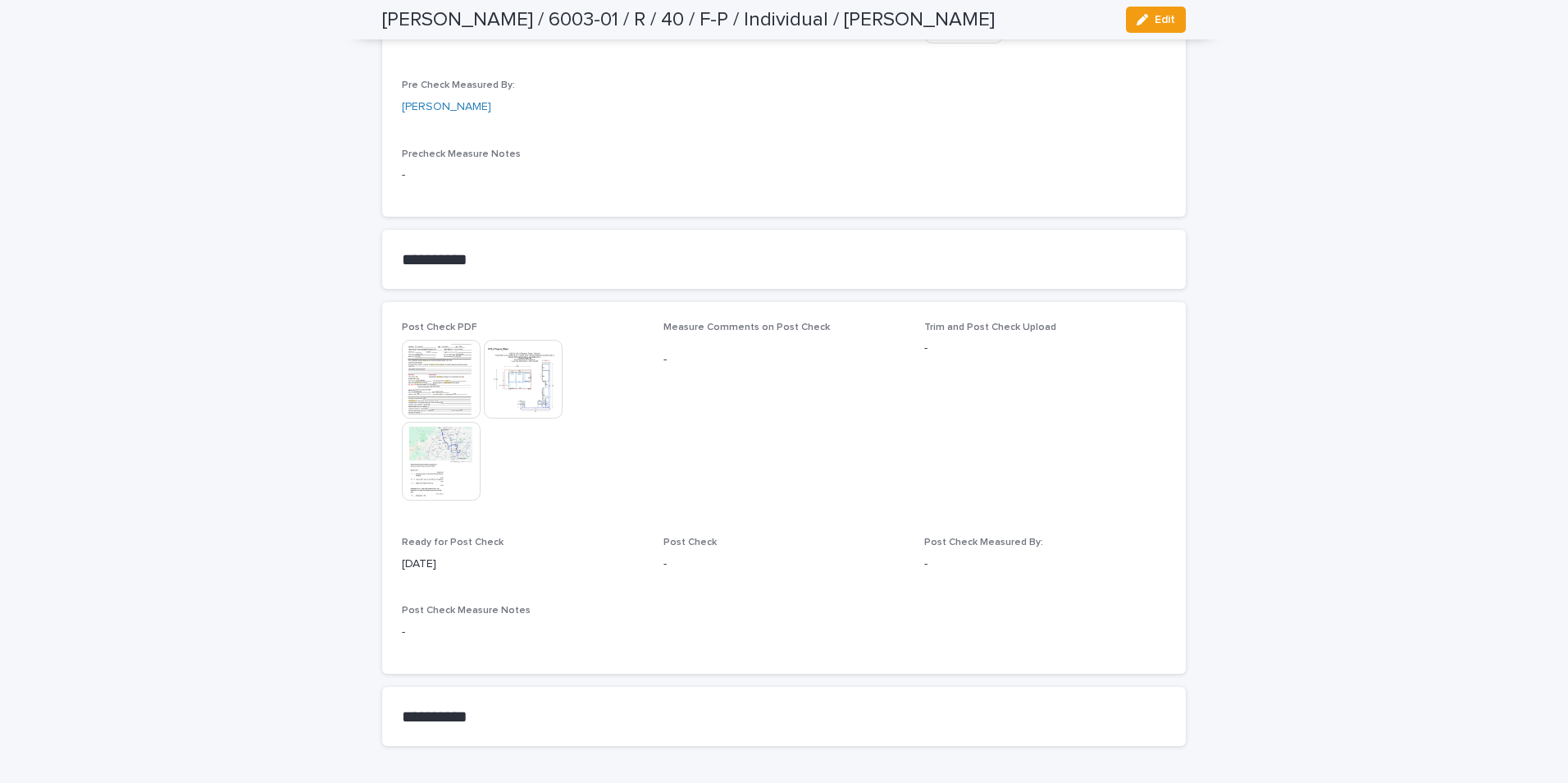
scroll to position [1683, 0]
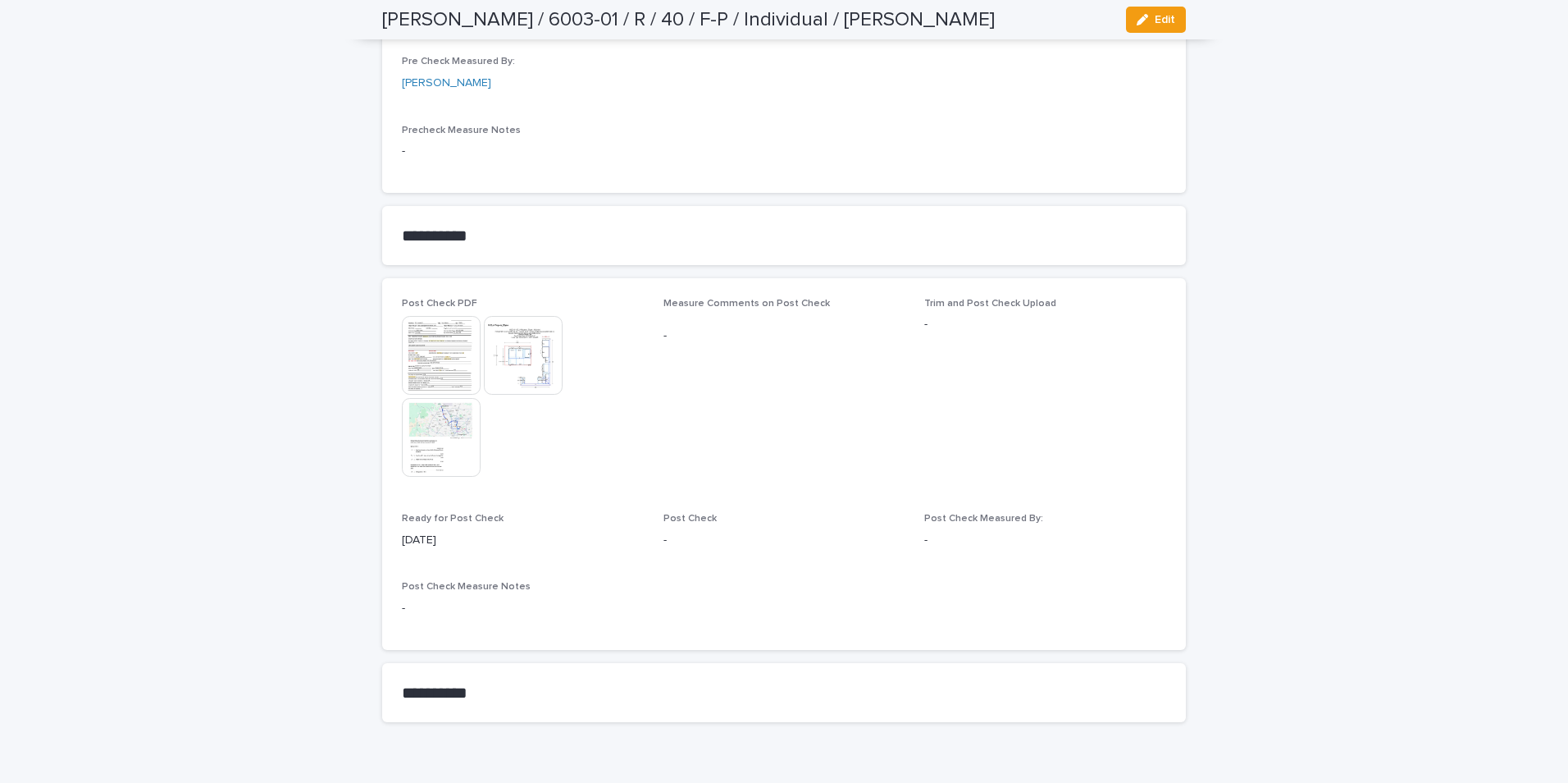
click at [448, 319] on img at bounding box center [441, 355] width 79 height 79
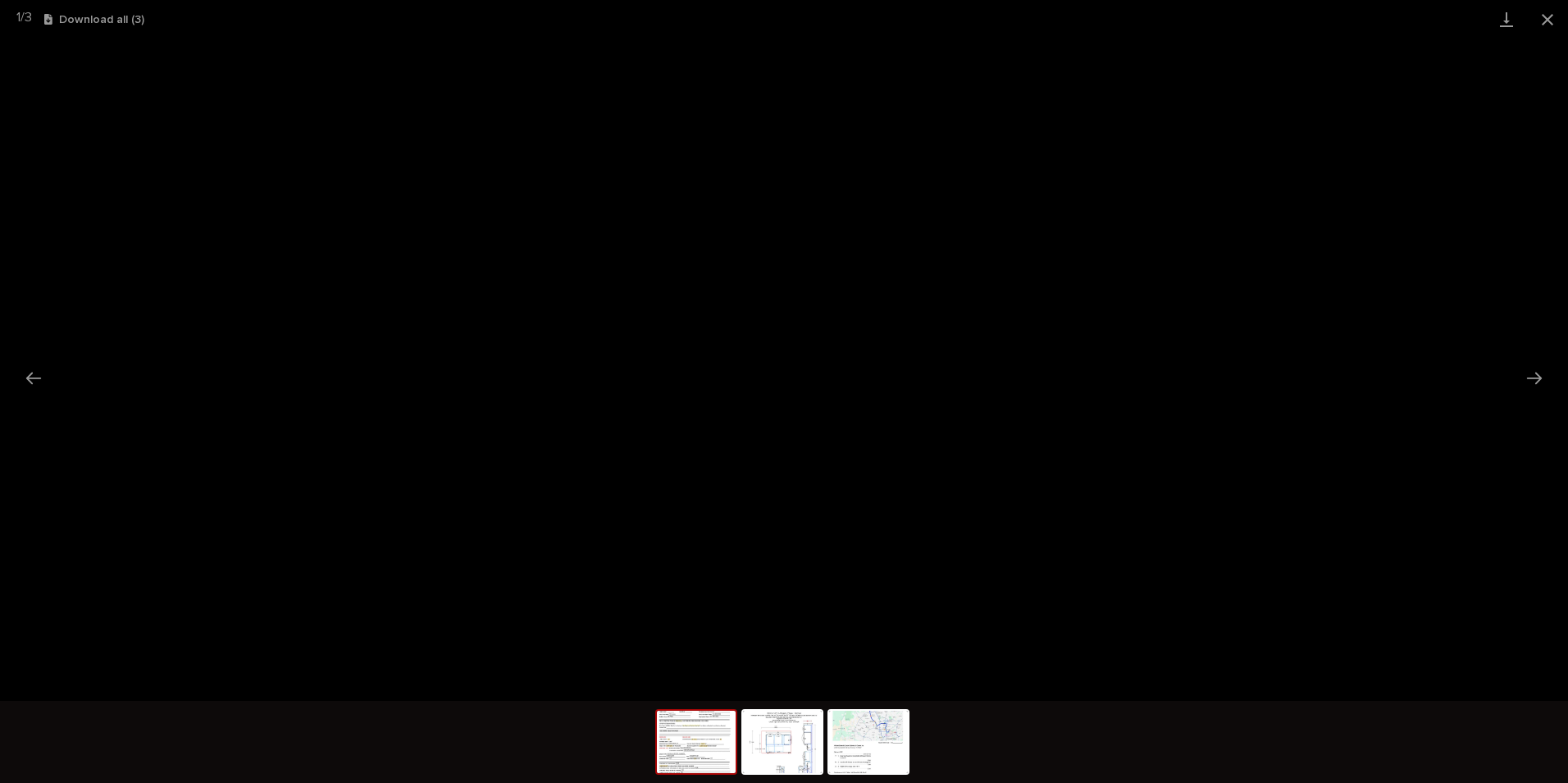
click at [1544, 13] on button "Close gallery" at bounding box center [1547, 19] width 41 height 39
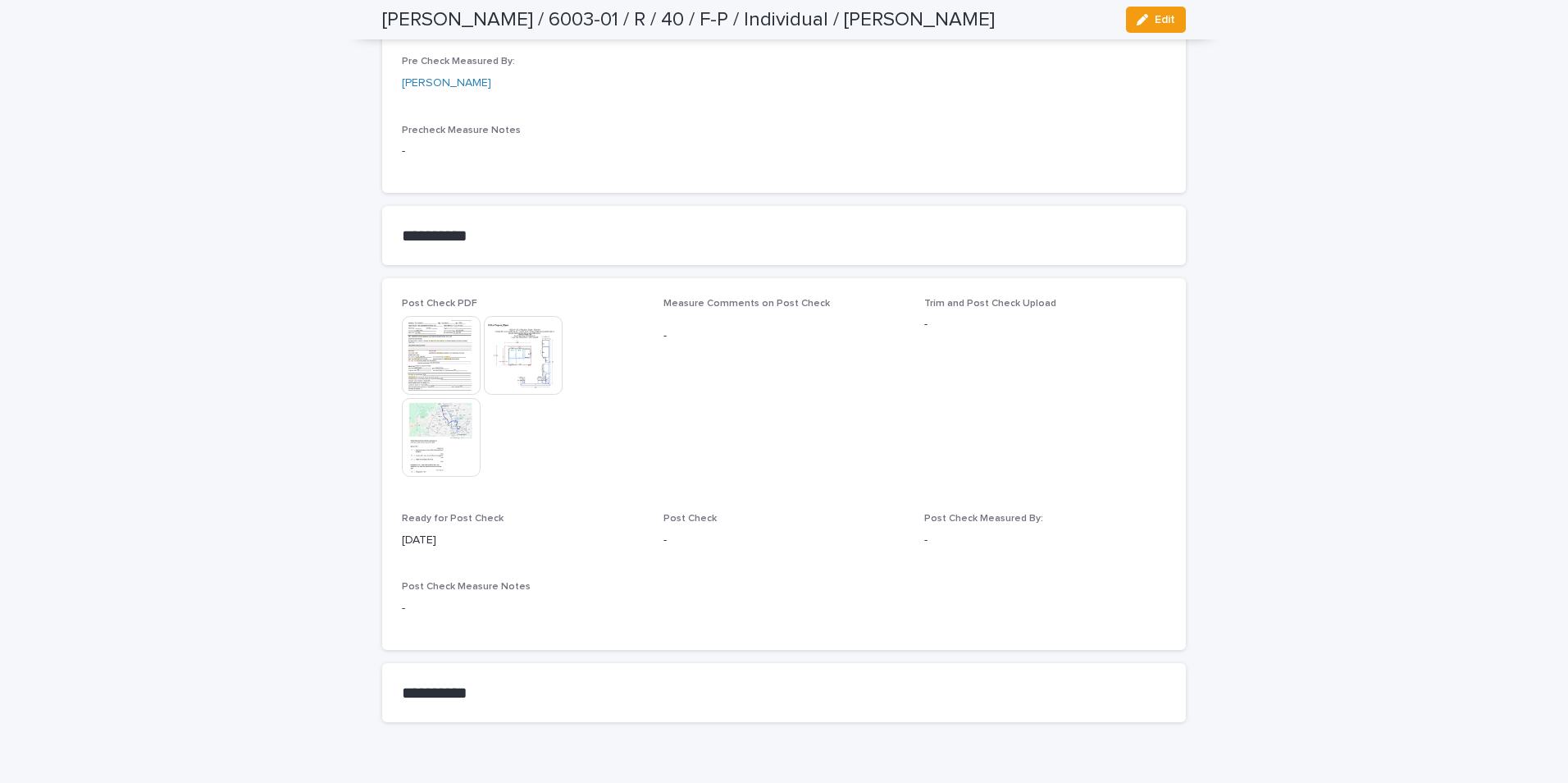
click at [438, 327] on img at bounding box center [441, 355] width 79 height 79
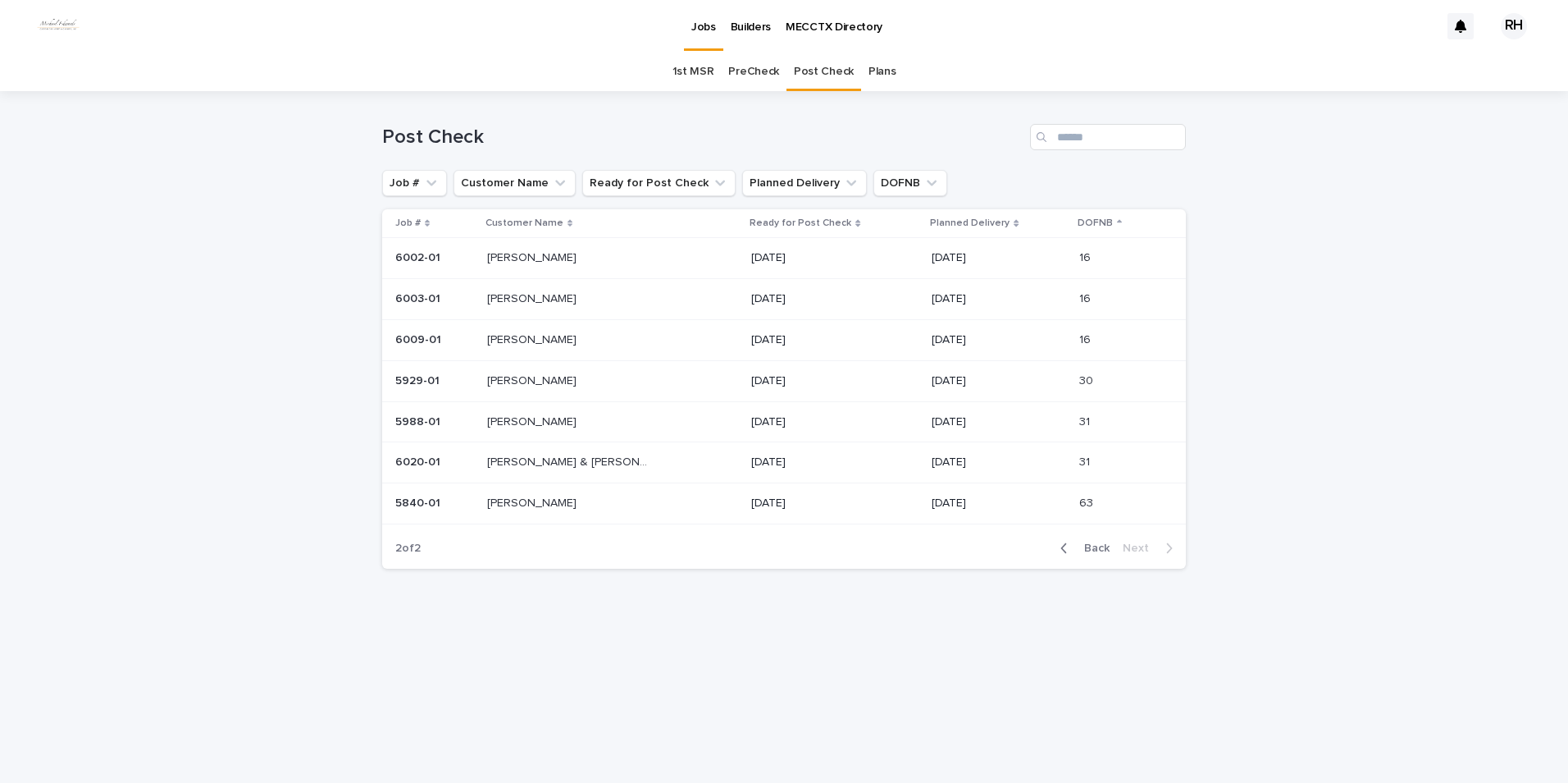
click at [503, 337] on p "[PERSON_NAME]" at bounding box center [533, 339] width 92 height 17
click at [518, 381] on p "[PERSON_NAME]" at bounding box center [533, 379] width 92 height 17
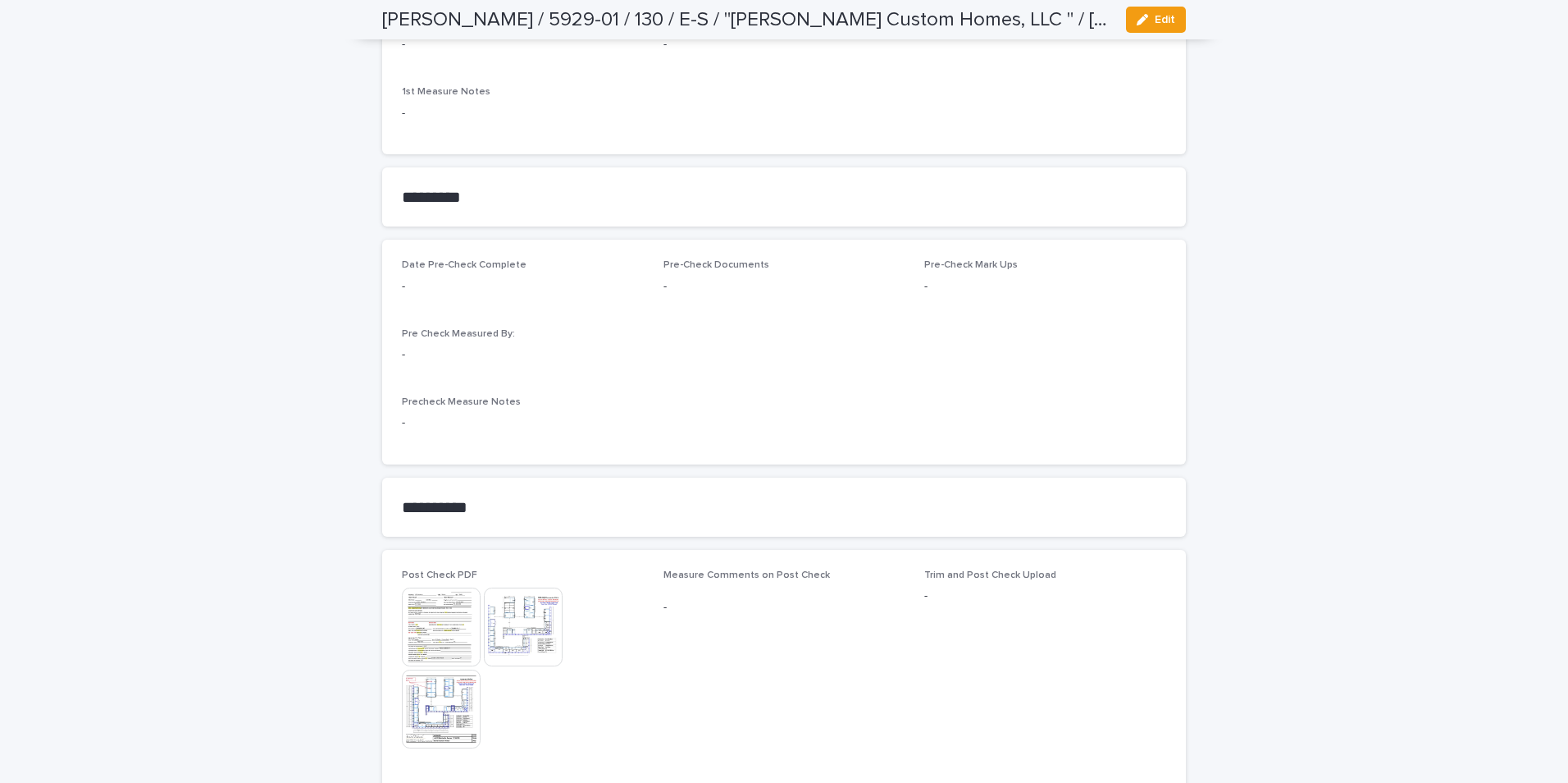
scroll to position [1313, 0]
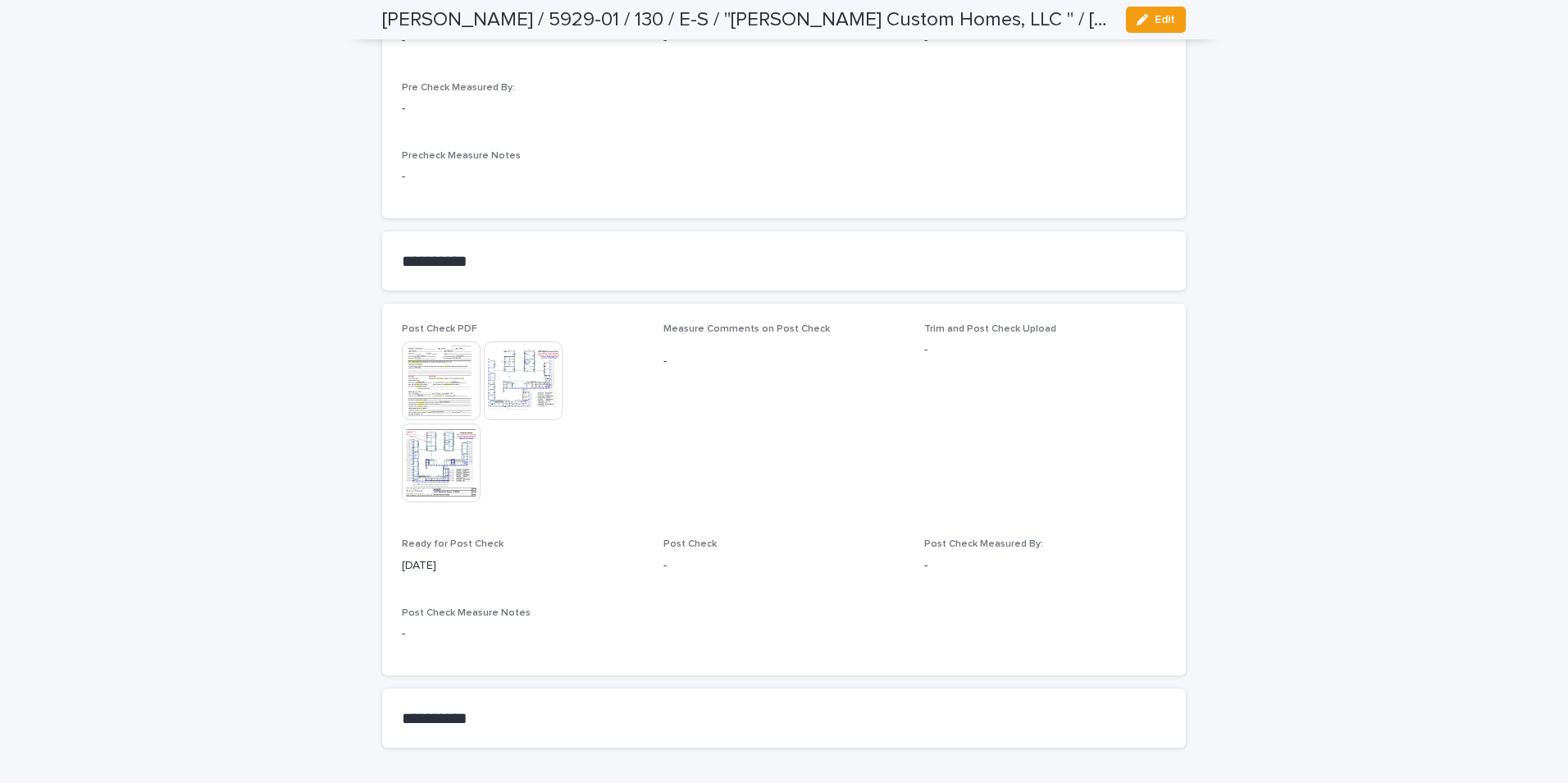
click at [424, 370] on img at bounding box center [441, 380] width 79 height 79
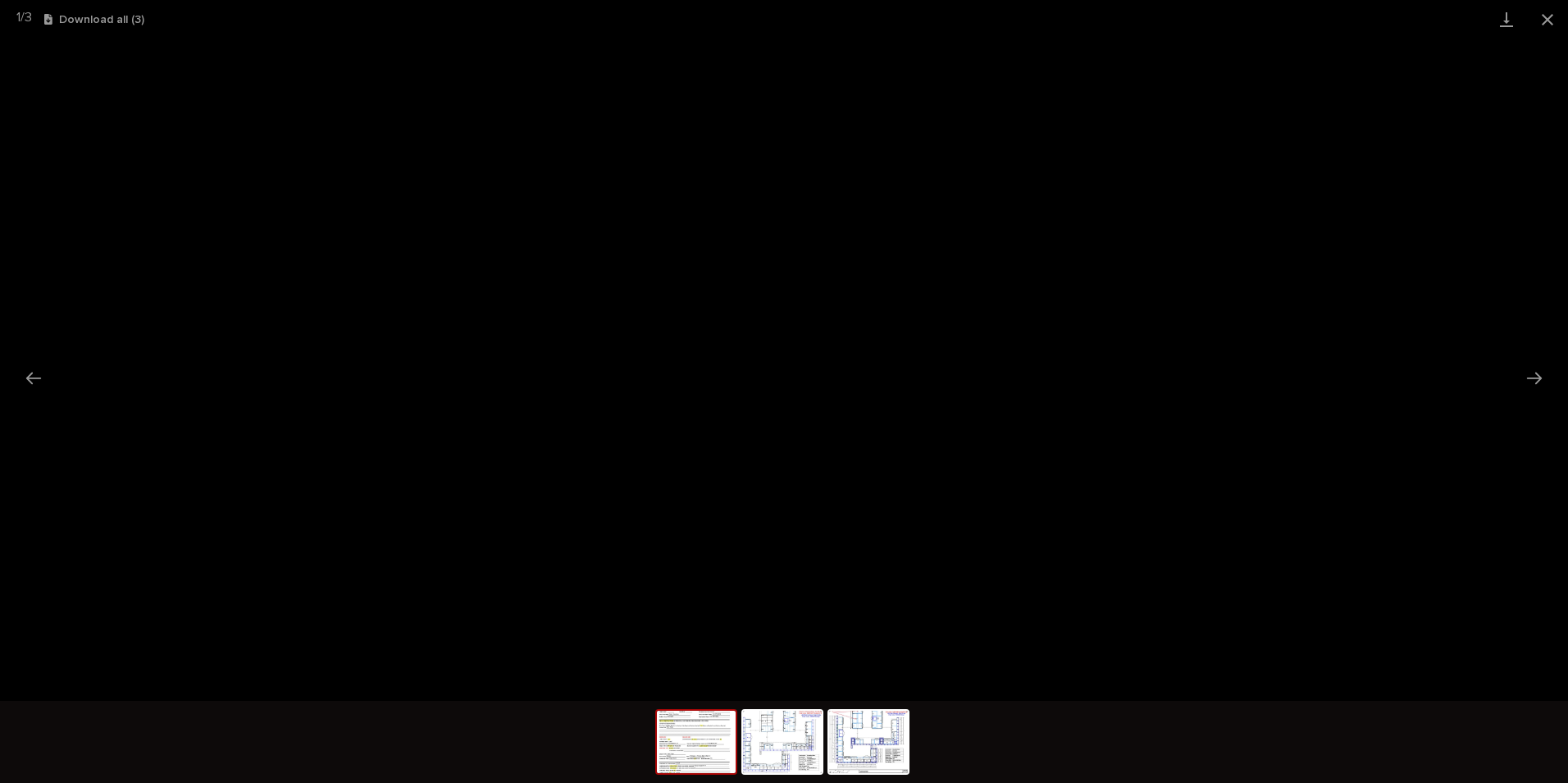
drag, startPoint x: 1544, startPoint y: 19, endPoint x: 1532, endPoint y: 29, distance: 15.6
click at [1540, 24] on button "Close gallery" at bounding box center [1547, 19] width 41 height 39
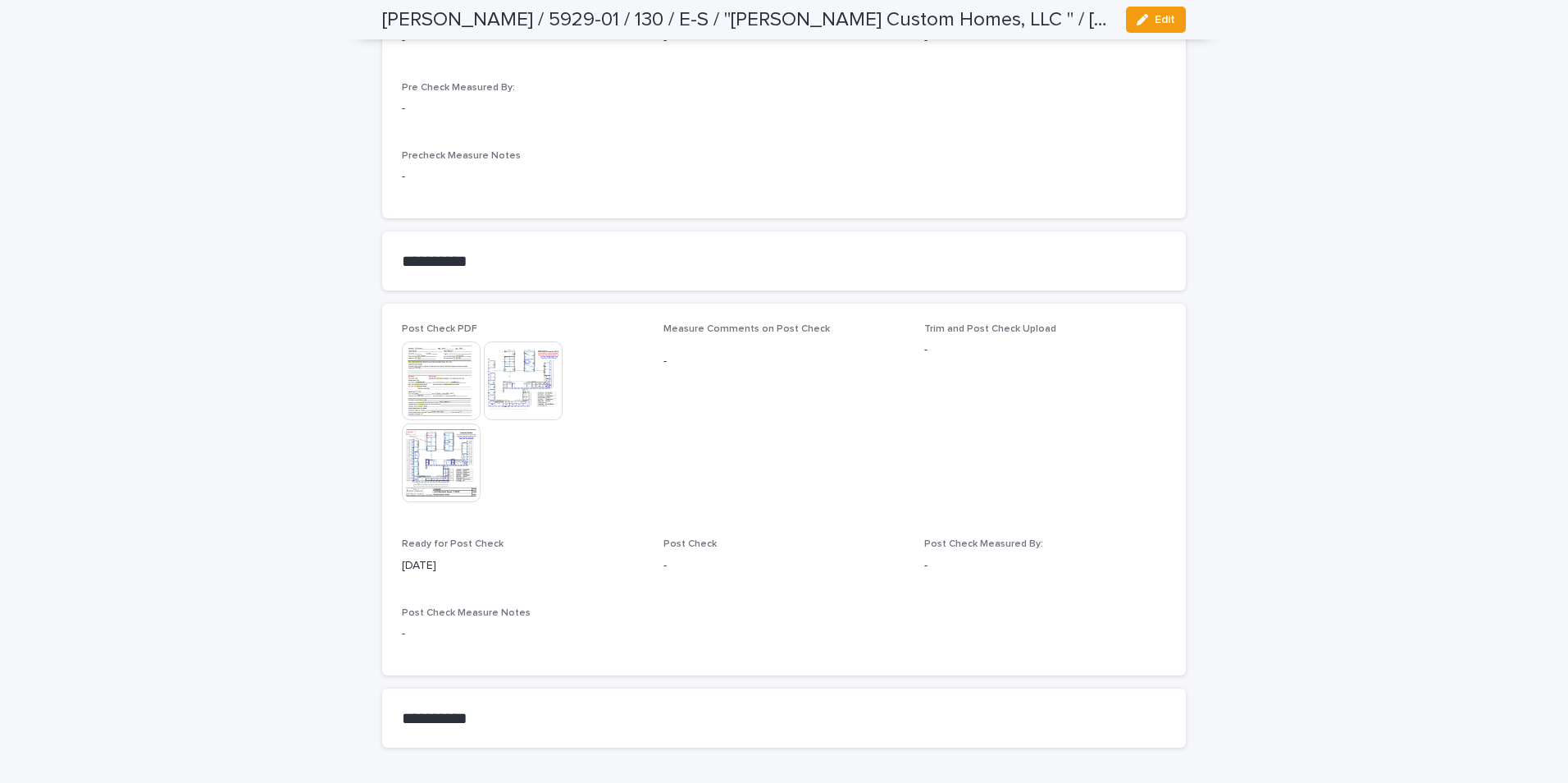
click at [531, 369] on img at bounding box center [524, 380] width 79 height 79
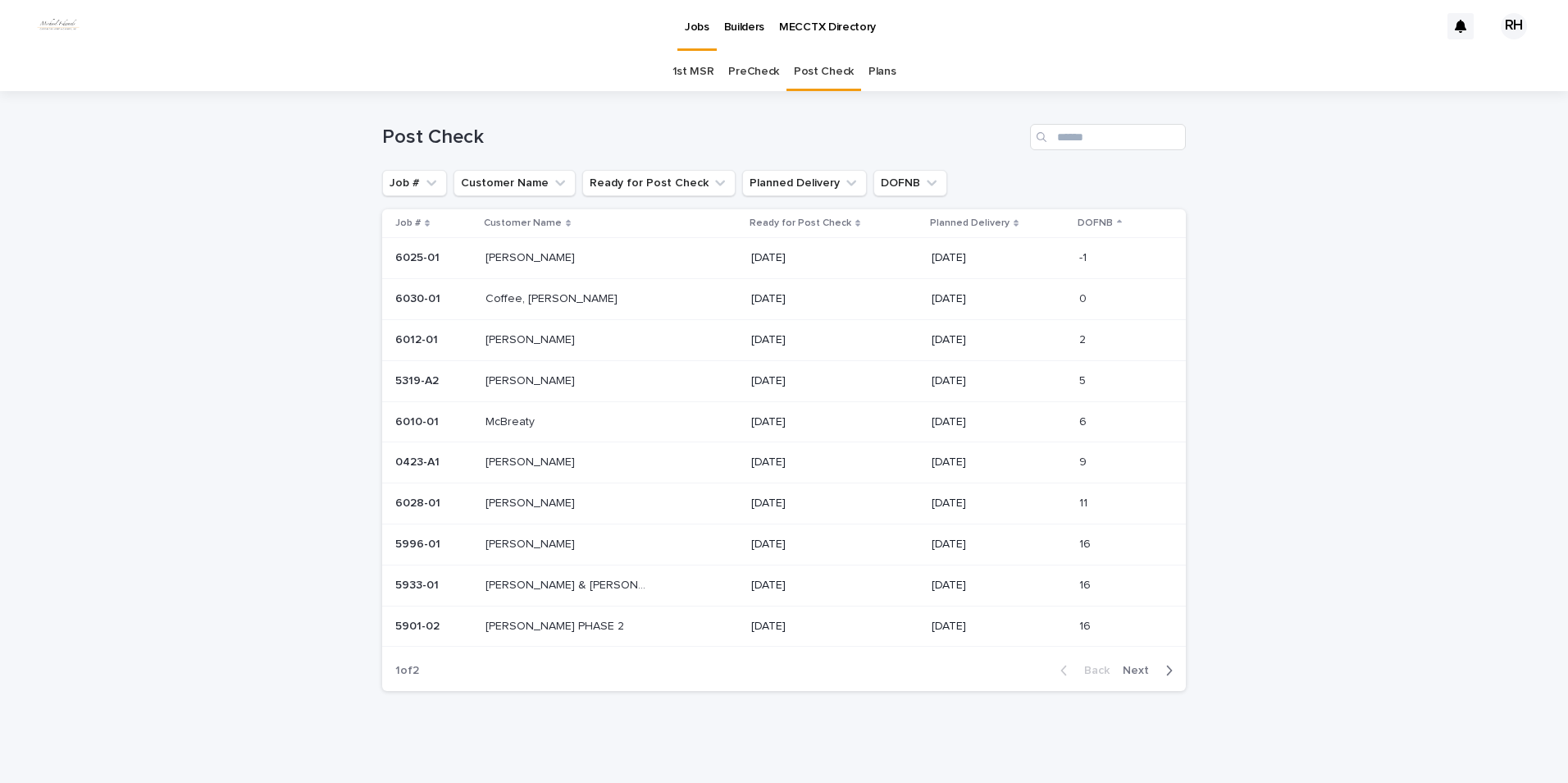
click at [1131, 668] on span "Next" at bounding box center [1140, 670] width 36 height 12
click at [518, 379] on p "[PERSON_NAME]" at bounding box center [531, 379] width 92 height 17
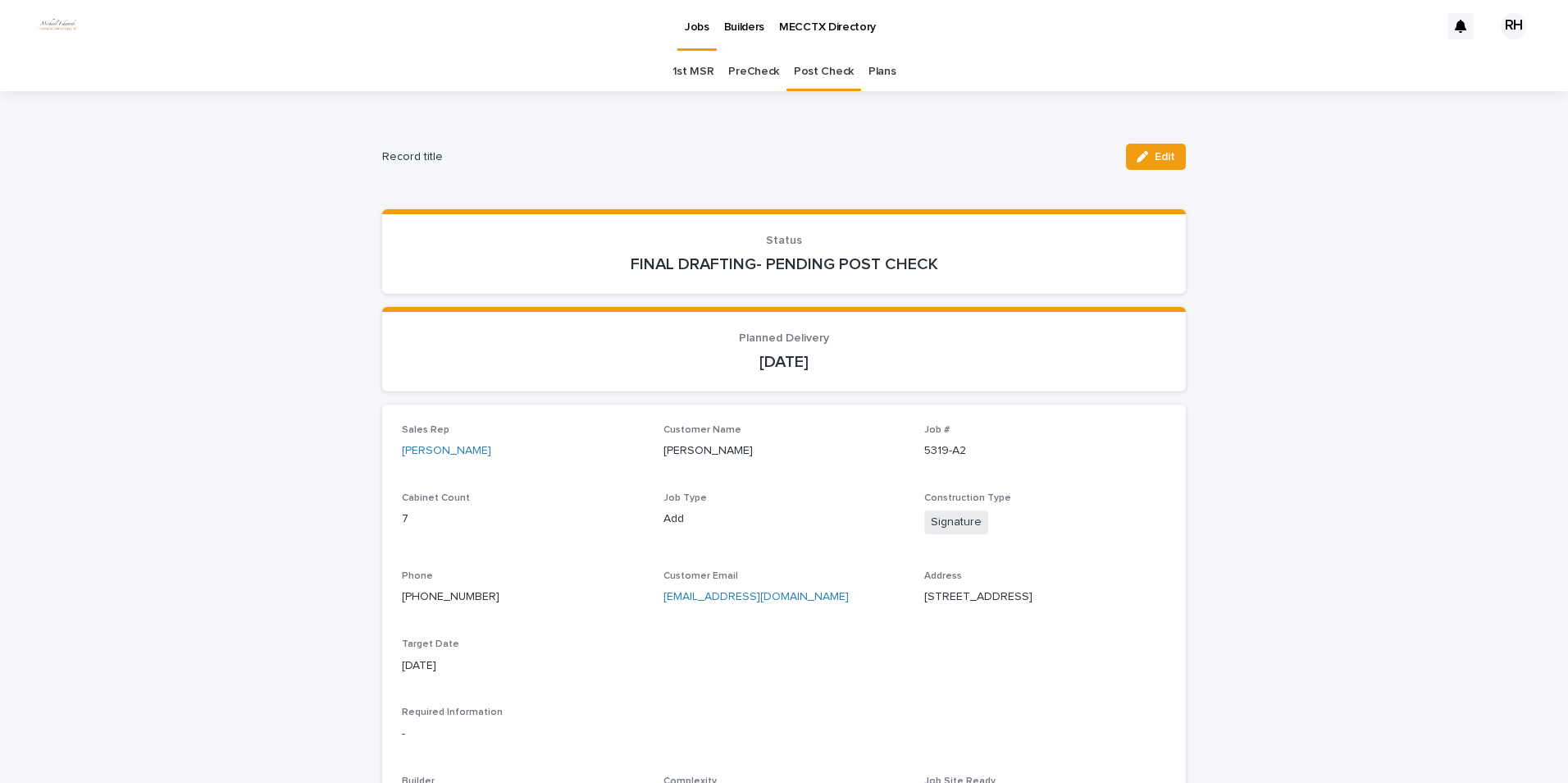
scroll to position [53, 0]
